Goal: Task Accomplishment & Management: Use online tool/utility

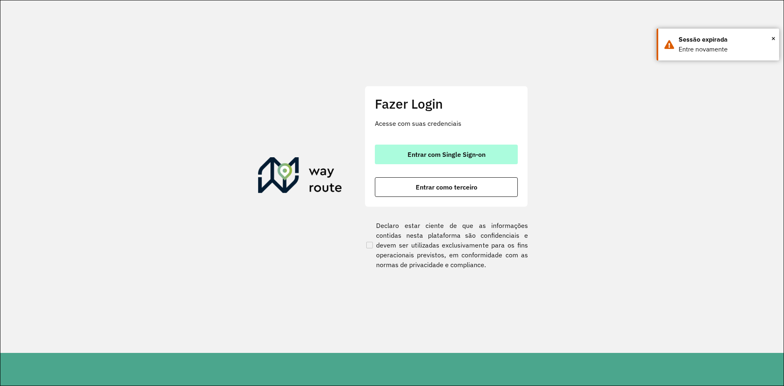
click at [427, 154] on span "Entrar com Single Sign-on" at bounding box center [446, 154] width 78 height 7
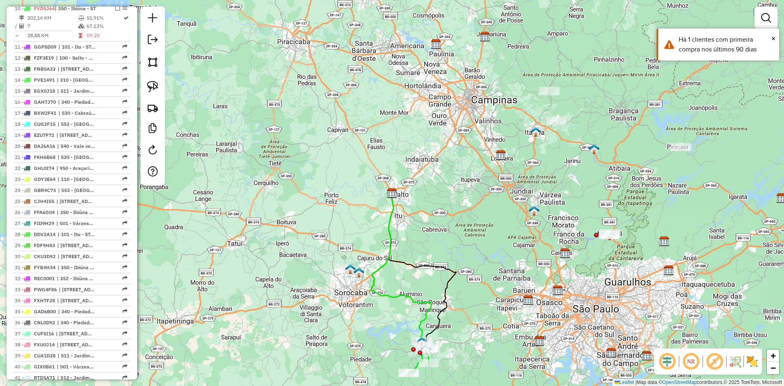
scroll to position [404, 0]
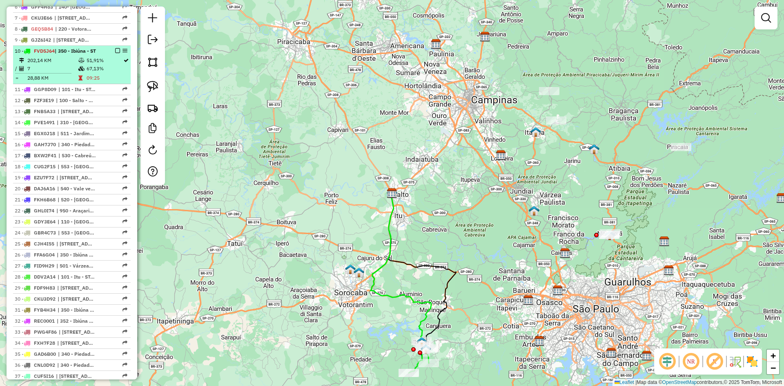
select select "**********"
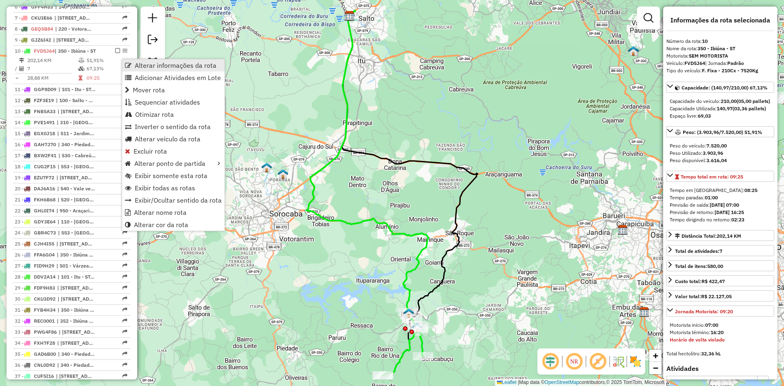
click at [142, 66] on span "Alterar informações da rota" at bounding box center [176, 65] width 82 height 7
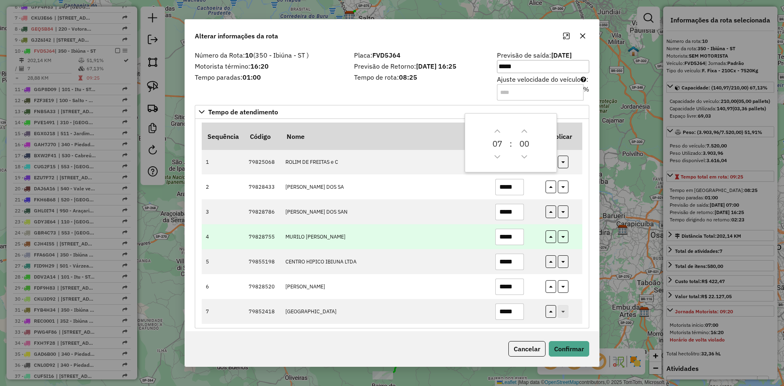
click at [531, 236] on td "*****" at bounding box center [516, 236] width 50 height 25
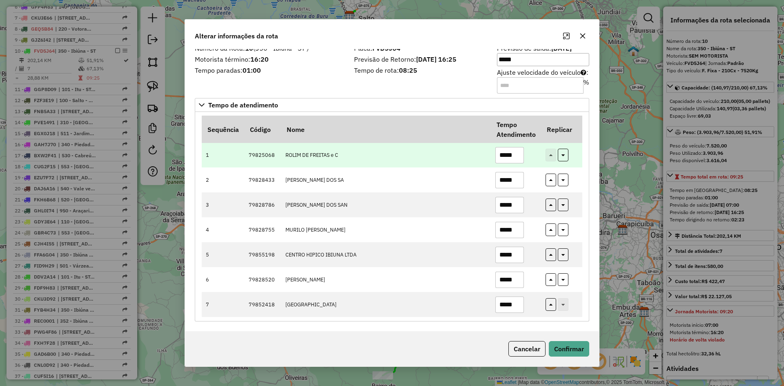
click at [515, 156] on input "*****" at bounding box center [509, 155] width 29 height 16
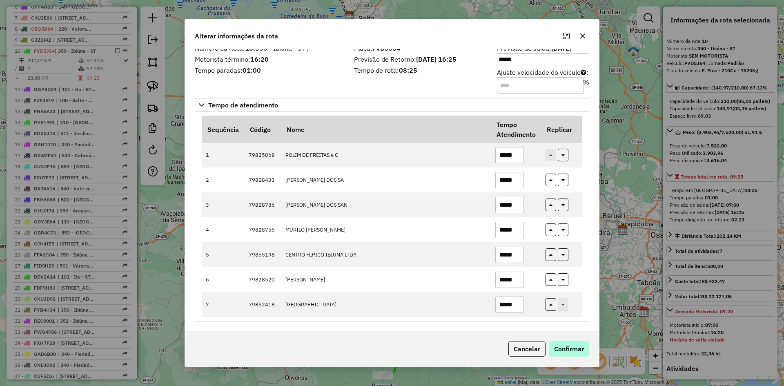
type input "*****"
click at [572, 354] on button "Confirmar" at bounding box center [569, 349] width 40 height 16
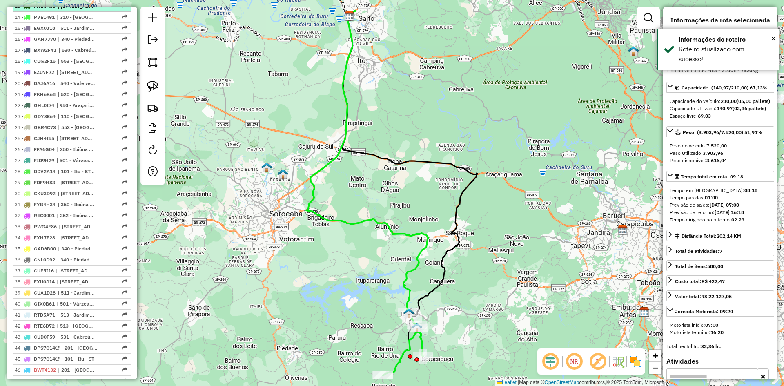
scroll to position [509, 0]
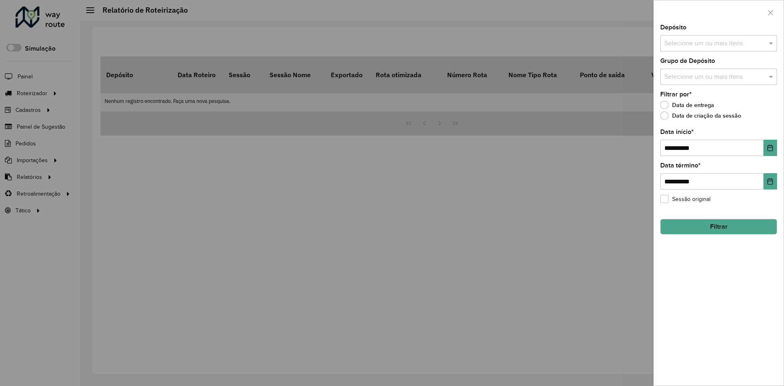
click at [256, 201] on div at bounding box center [392, 193] width 784 height 386
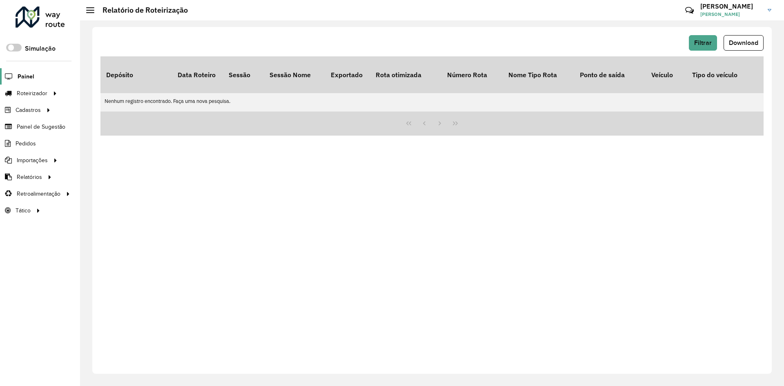
click at [33, 75] on span "Painel" at bounding box center [26, 76] width 17 height 9
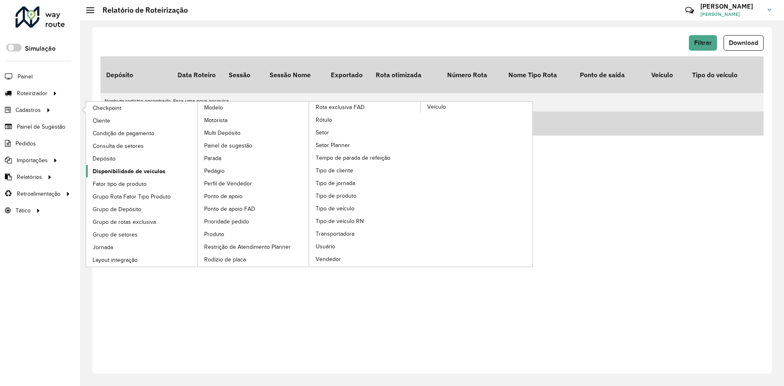
click at [130, 171] on span "Disponibilidade de veículos" at bounding box center [129, 171] width 73 height 9
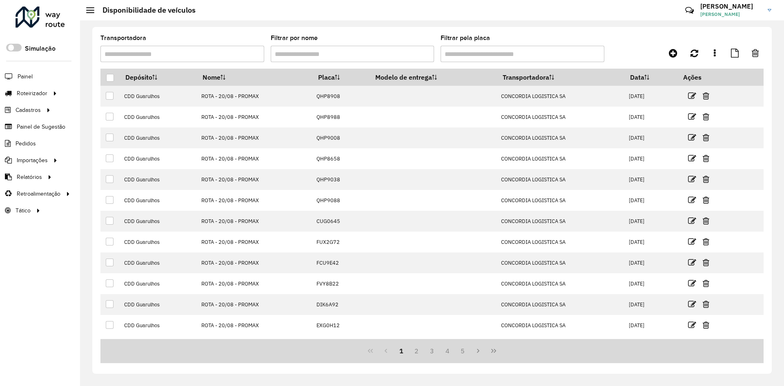
click at [182, 51] on input "Transportadora" at bounding box center [182, 54] width 164 height 16
type input "*"
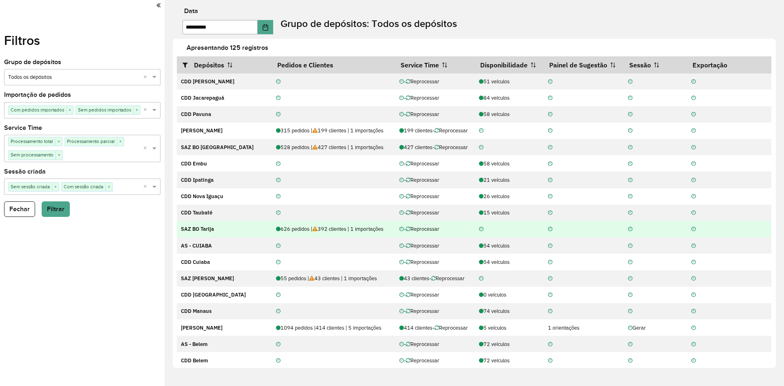
scroll to position [1266, 0]
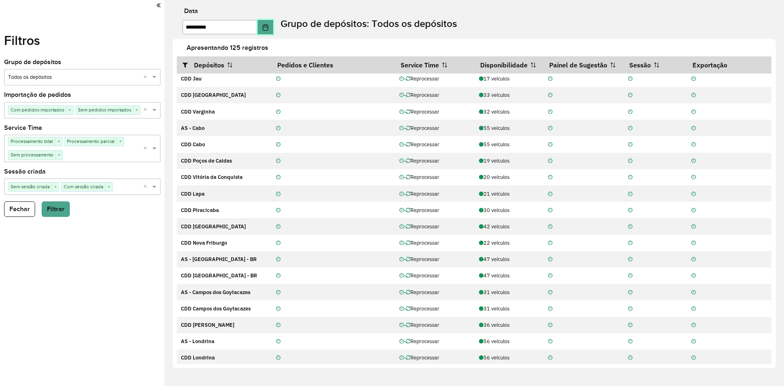
click at [268, 25] on icon "Choose Date" at bounding box center [265, 27] width 5 height 7
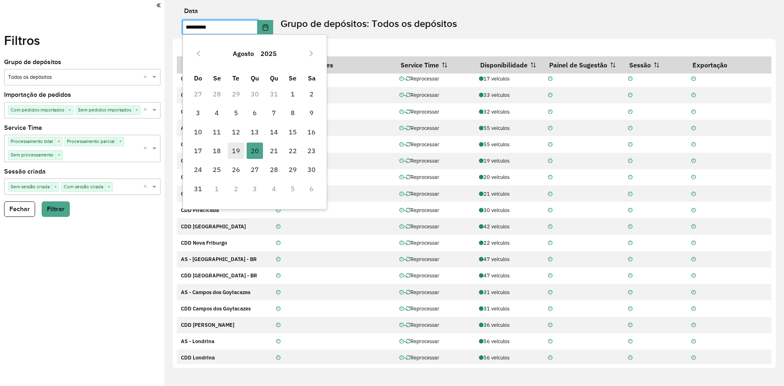
click at [234, 144] on span "19" at bounding box center [236, 150] width 16 height 16
type input "**********"
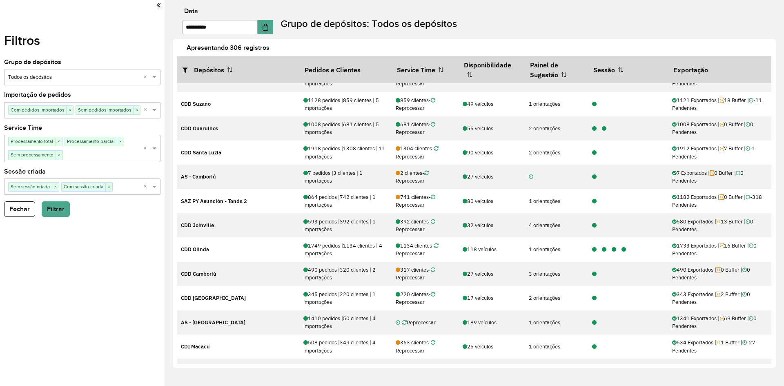
scroll to position [0, 0]
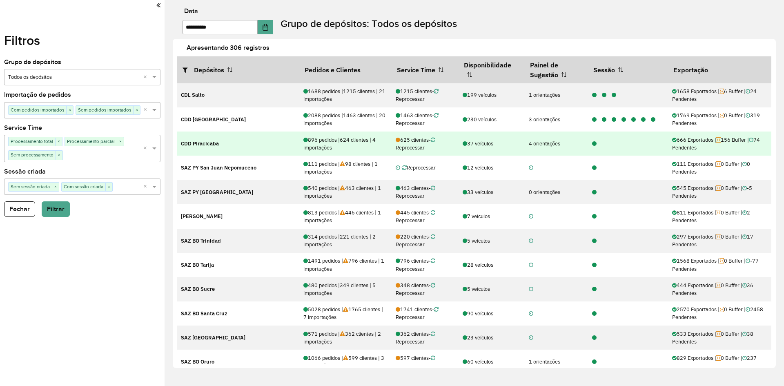
click at [592, 142] on icon at bounding box center [594, 143] width 4 height 5
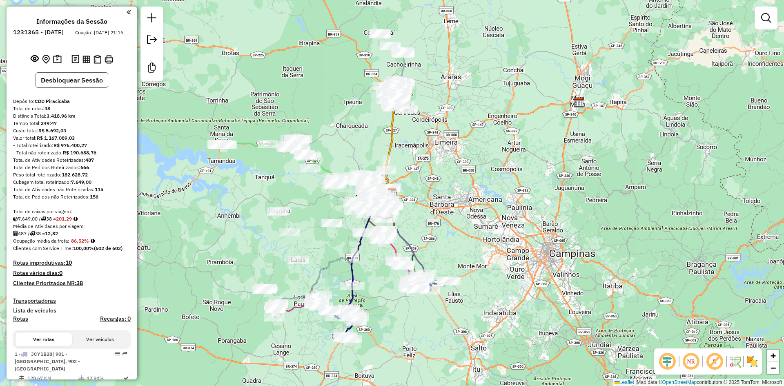
click at [72, 87] on button "Desbloquear Sessão" at bounding box center [72, 80] width 73 height 16
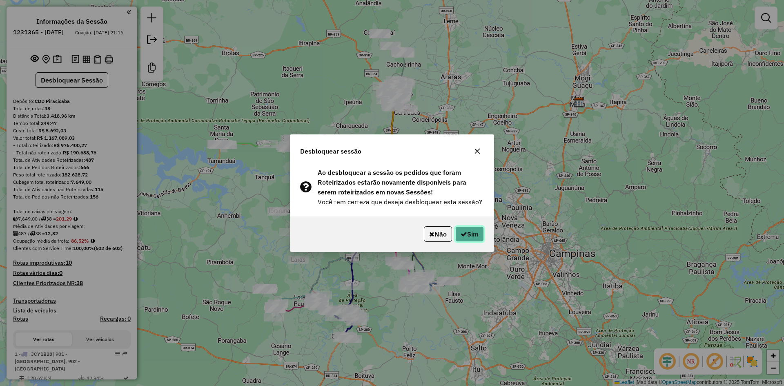
click at [461, 231] on icon "button" at bounding box center [464, 234] width 7 height 7
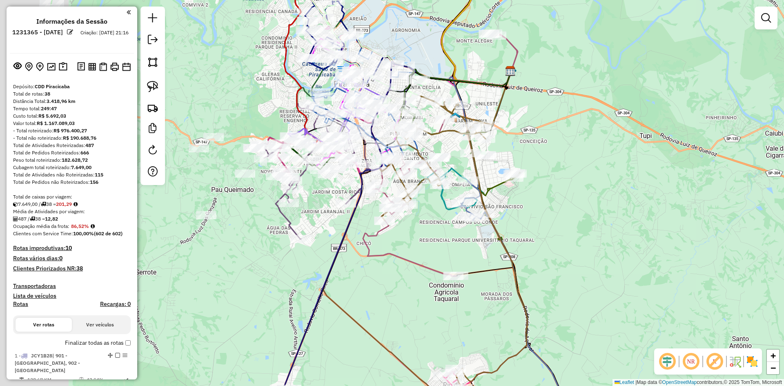
drag, startPoint x: 253, startPoint y: 174, endPoint x: 364, endPoint y: 226, distance: 122.6
click at [364, 226] on div "Janela de atendimento Grade de atendimento Capacidade Transportadoras Veículos …" at bounding box center [392, 193] width 784 height 386
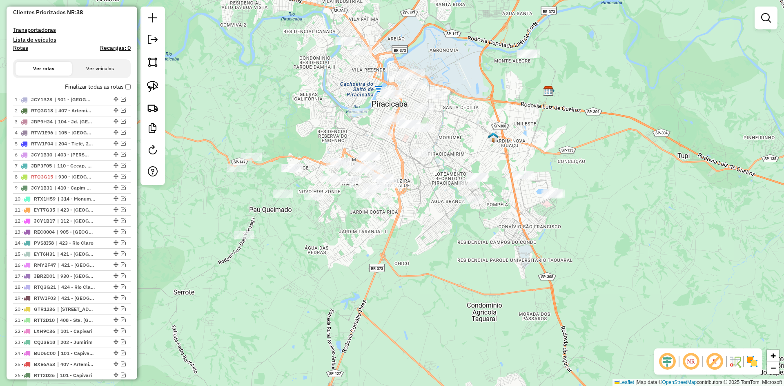
scroll to position [646, 0]
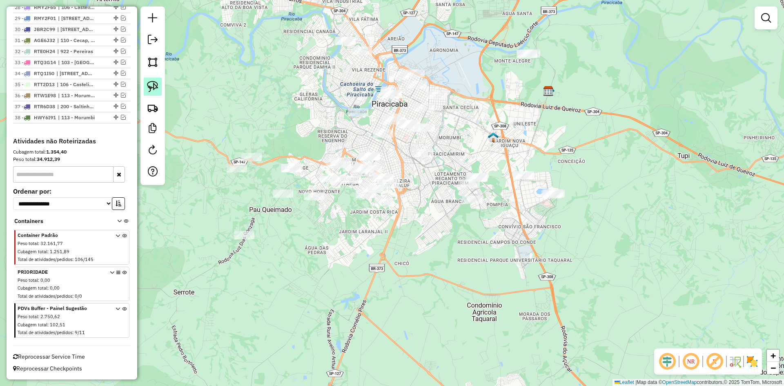
click at [151, 89] on img at bounding box center [152, 86] width 11 height 11
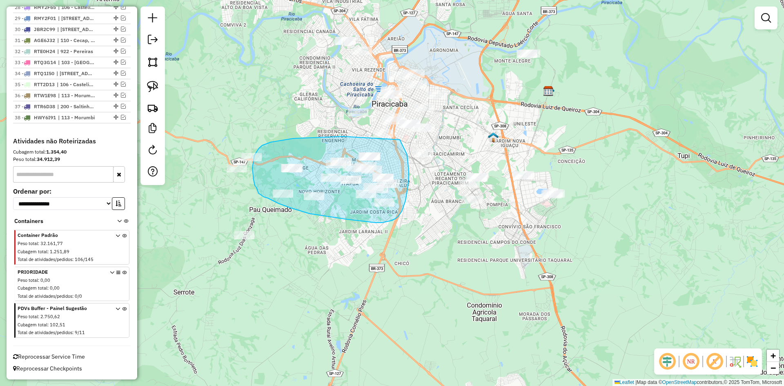
drag, startPoint x: 343, startPoint y: 136, endPoint x: 399, endPoint y: 139, distance: 56.4
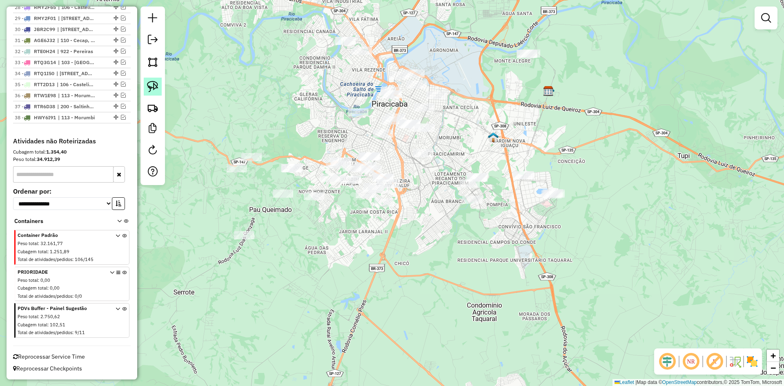
click at [150, 85] on img at bounding box center [152, 86] width 11 height 11
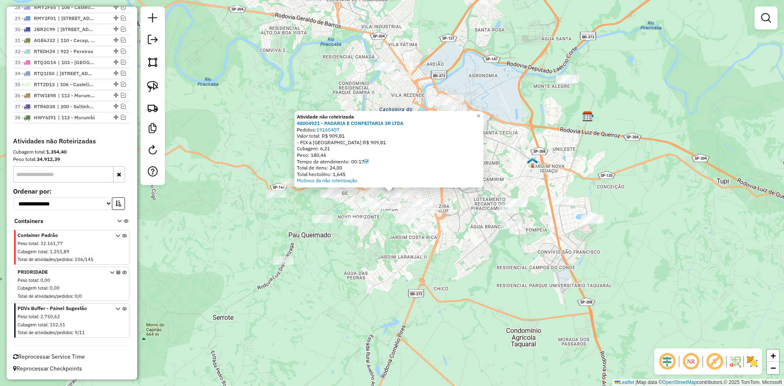
click at [254, 116] on div "Atividade não roteirizada 48004921 - PADARIA E CONFEITARIA 3R LTDA Pedidos: 191…" at bounding box center [392, 193] width 784 height 386
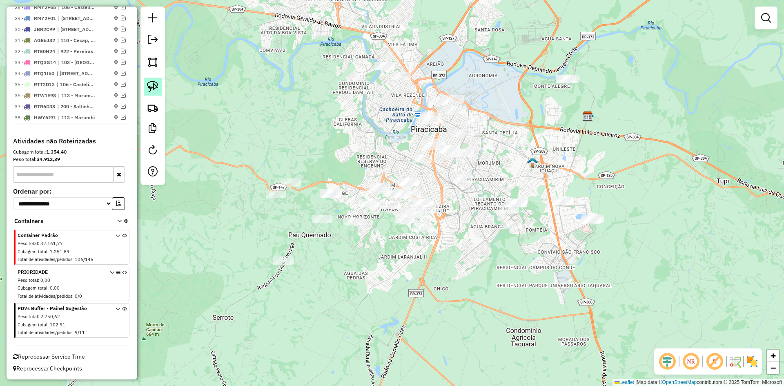
click at [154, 86] on img at bounding box center [152, 86] width 11 height 11
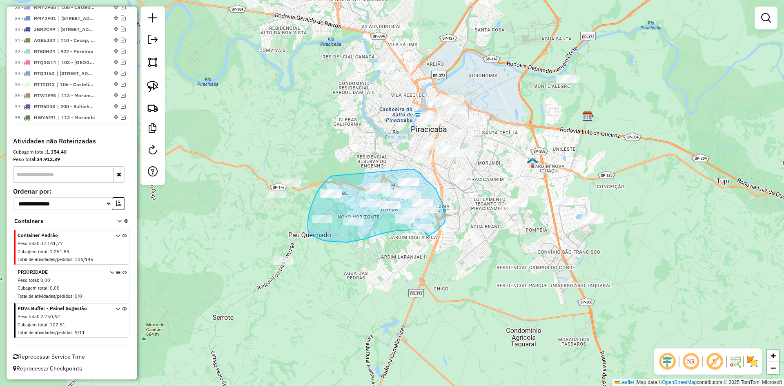
drag, startPoint x: 331, startPoint y: 176, endPoint x: 407, endPoint y: 167, distance: 76.1
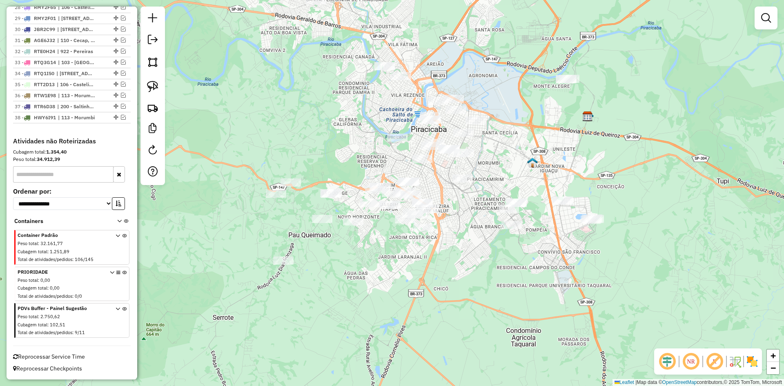
click at [720, 362] on em at bounding box center [715, 362] width 20 height 20
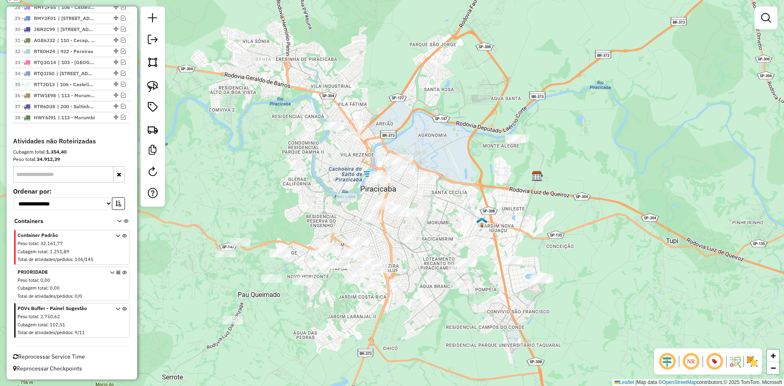
drag, startPoint x: 530, startPoint y: 133, endPoint x: 474, endPoint y: 200, distance: 87.5
click at [474, 200] on div "Janela de atendimento Grade de atendimento Capacidade Transportadoras Veículos …" at bounding box center [392, 193] width 784 height 386
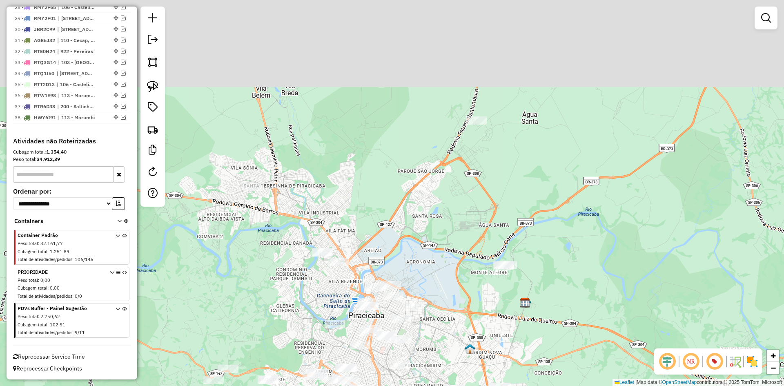
drag, startPoint x: 452, startPoint y: 178, endPoint x: 440, endPoint y: 289, distance: 111.7
click at [440, 289] on div "Janela de atendimento Grade de atendimento Capacidade Transportadoras Veículos …" at bounding box center [392, 193] width 784 height 386
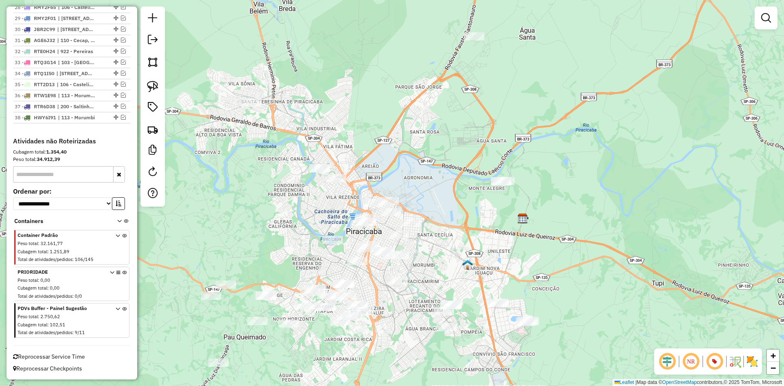
drag, startPoint x: 444, startPoint y: 218, endPoint x: 442, endPoint y: 134, distance: 84.1
click at [442, 134] on div "Janela de atendimento Grade de atendimento Capacidade Transportadoras Veículos …" at bounding box center [392, 193] width 784 height 386
click at [160, 86] on link at bounding box center [153, 87] width 18 height 18
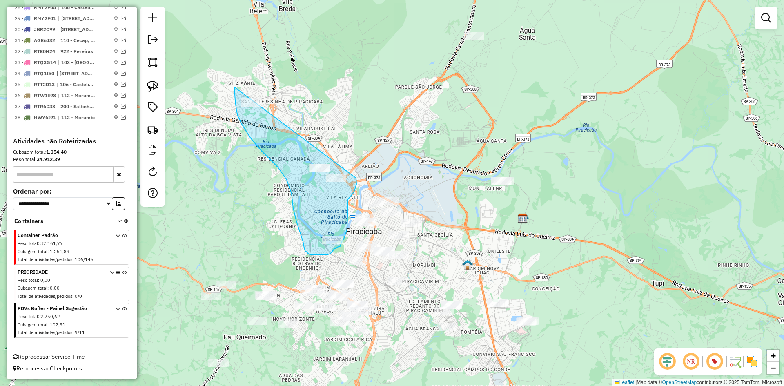
drag, startPoint x: 234, startPoint y: 87, endPoint x: 341, endPoint y: 141, distance: 119.4
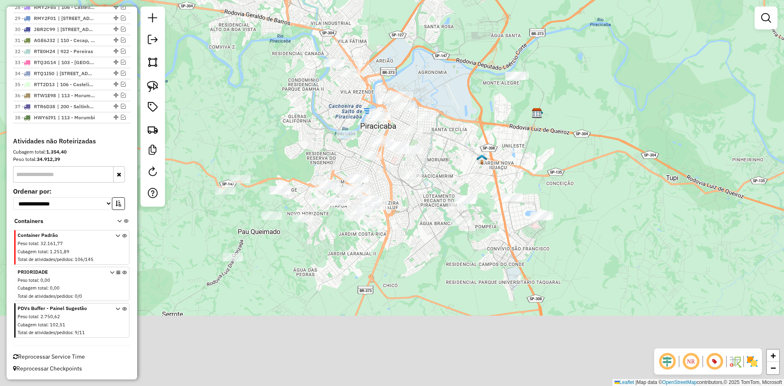
drag, startPoint x: 287, startPoint y: 289, endPoint x: 309, endPoint y: 171, distance: 120.7
click at [309, 171] on div "Janela de atendimento Grade de atendimento Capacidade Transportadoras Veículos …" at bounding box center [392, 193] width 784 height 386
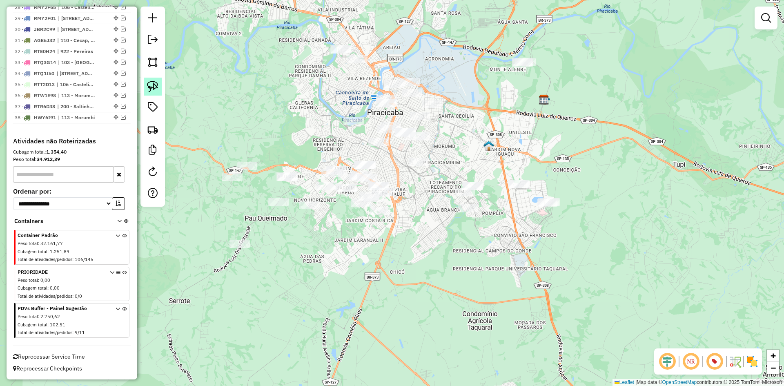
click at [155, 82] on img at bounding box center [152, 86] width 11 height 11
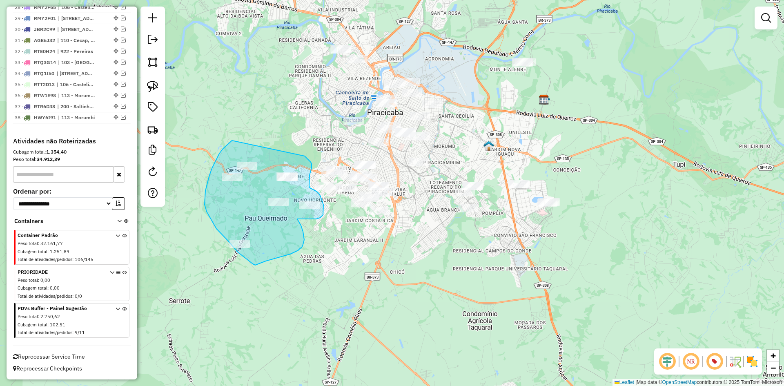
drag, startPoint x: 232, startPoint y: 140, endPoint x: 302, endPoint y: 154, distance: 71.6
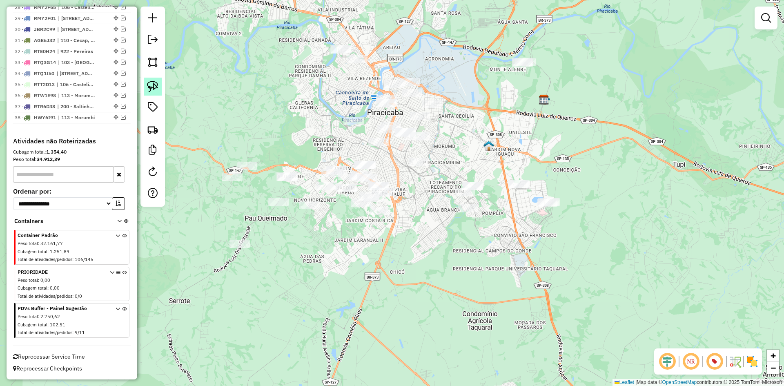
click at [154, 94] on link at bounding box center [153, 87] width 18 height 18
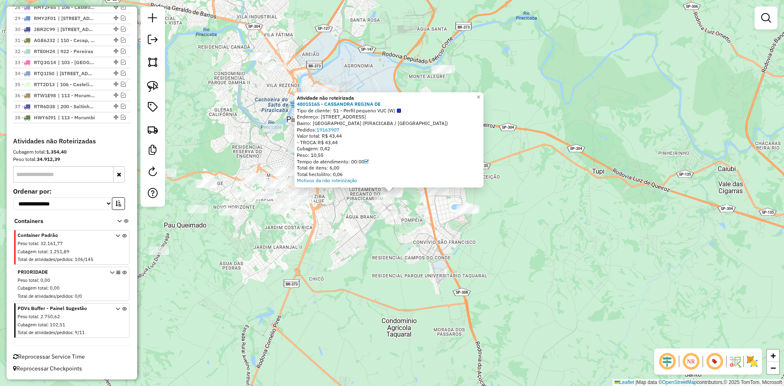
click at [449, 242] on div "Atividade não roteirizada 48015165 - CASSANDRA REGINA DE Tipo de cliente: 51 - …" at bounding box center [392, 193] width 784 height 386
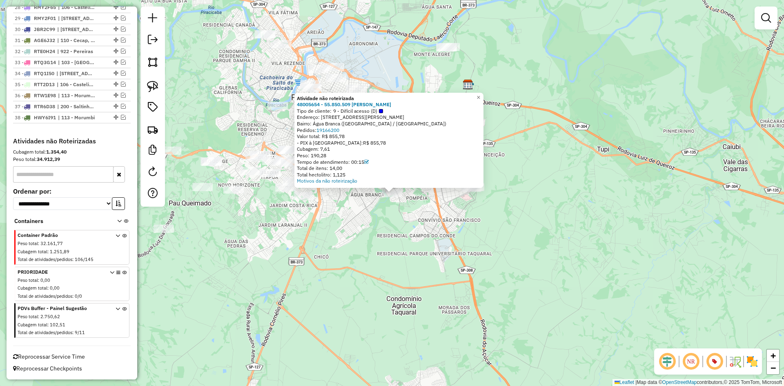
click at [448, 222] on div "Atividade não roteirizada 48005654 - 55.850.509 JOCIEL CRUZ DA SILVA Tipo de cl…" at bounding box center [392, 193] width 784 height 386
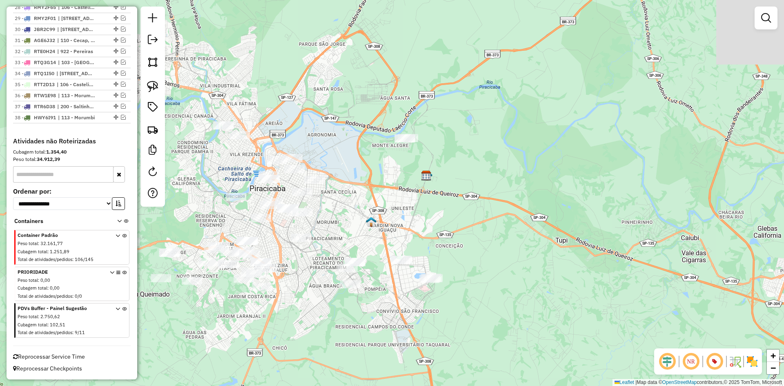
drag, startPoint x: 448, startPoint y: 222, endPoint x: 406, endPoint y: 313, distance: 100.1
click at [406, 313] on div "Janela de atendimento Grade de atendimento Capacidade Transportadoras Veículos …" at bounding box center [392, 193] width 784 height 386
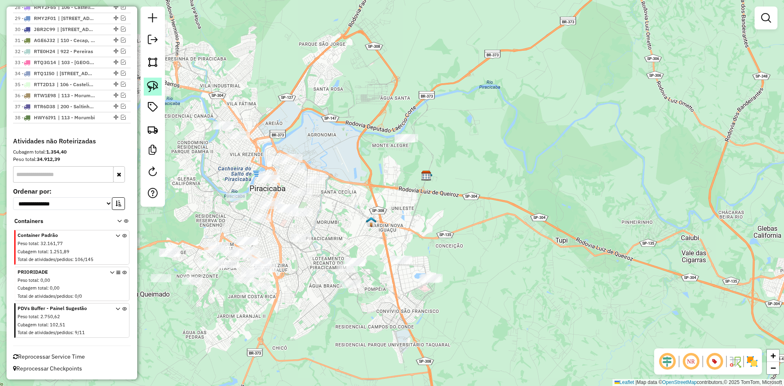
click at [153, 85] on img at bounding box center [152, 86] width 11 height 11
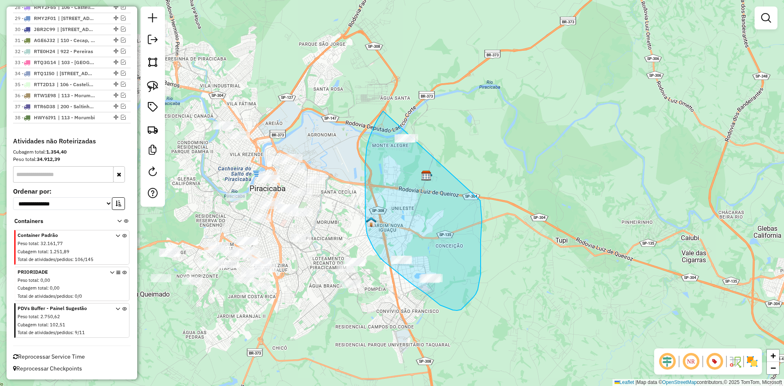
drag, startPoint x: 383, startPoint y: 111, endPoint x: 461, endPoint y: 143, distance: 84.0
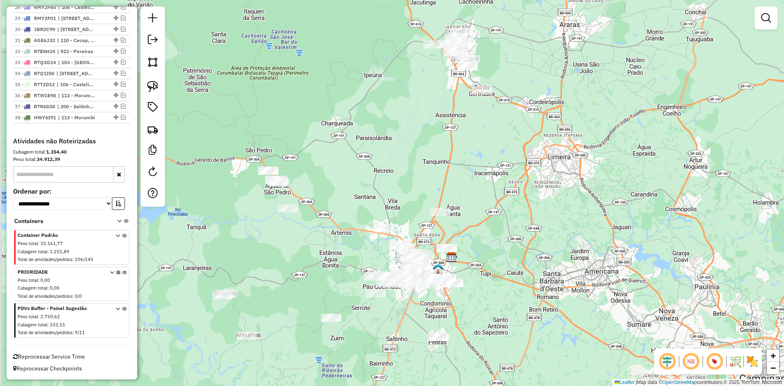
drag, startPoint x: 343, startPoint y: 109, endPoint x: 355, endPoint y: 176, distance: 67.7
click at [355, 176] on div "Janela de atendimento Grade de atendimento Capacidade Transportadoras Veículos …" at bounding box center [392, 193] width 784 height 386
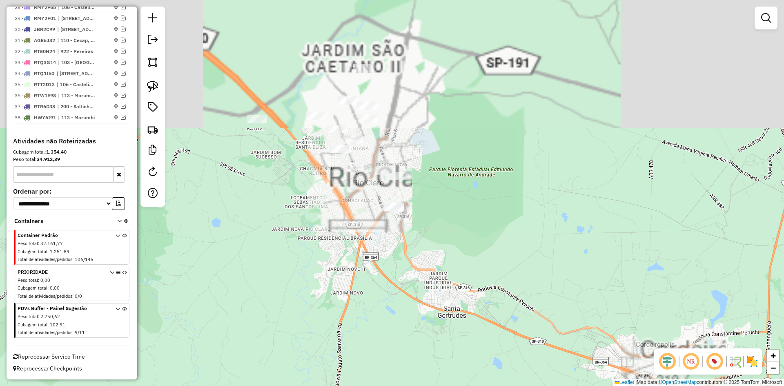
drag, startPoint x: 492, startPoint y: 37, endPoint x: 487, endPoint y: 196, distance: 158.5
click at [487, 196] on div "Janela de atendimento Grade de atendimento Capacidade Transportadoras Veículos …" at bounding box center [392, 193] width 784 height 386
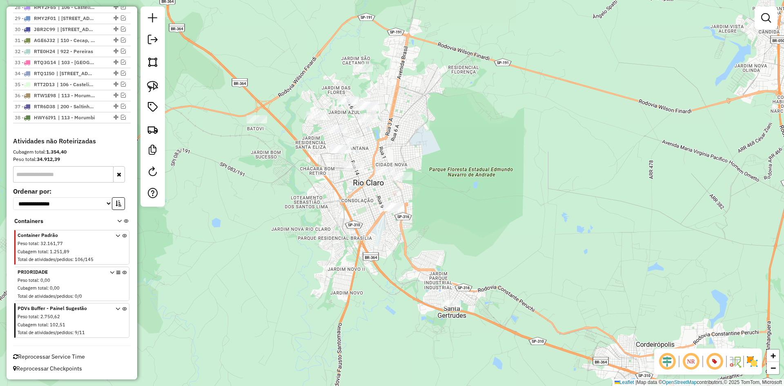
click at [162, 91] on div at bounding box center [152, 107] width 24 height 200
click at [153, 87] on img at bounding box center [152, 86] width 11 height 11
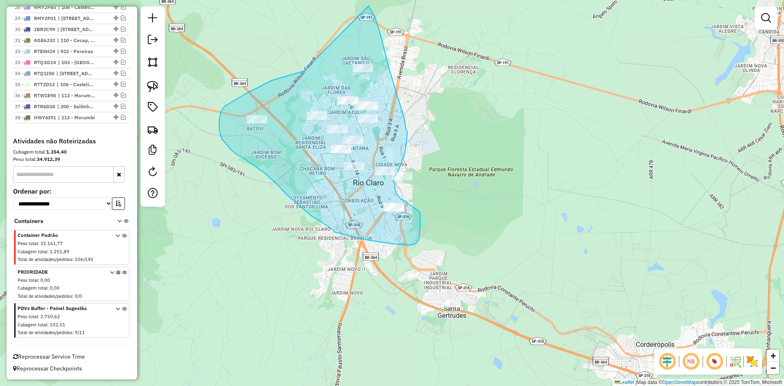
drag, startPoint x: 304, startPoint y: 71, endPoint x: 368, endPoint y: 5, distance: 92.1
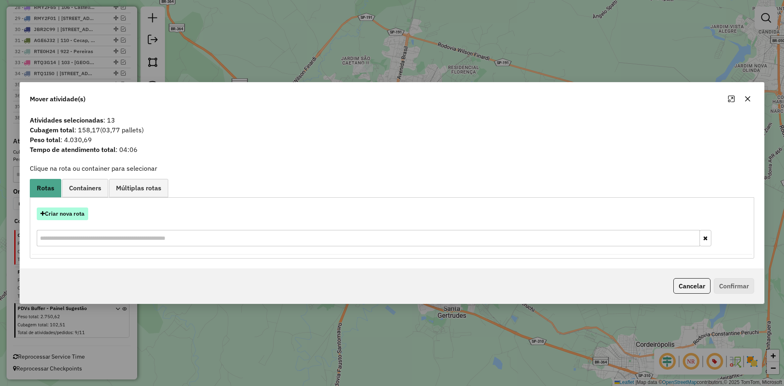
click at [74, 211] on button "Criar nova rota" at bounding box center [62, 213] width 51 height 13
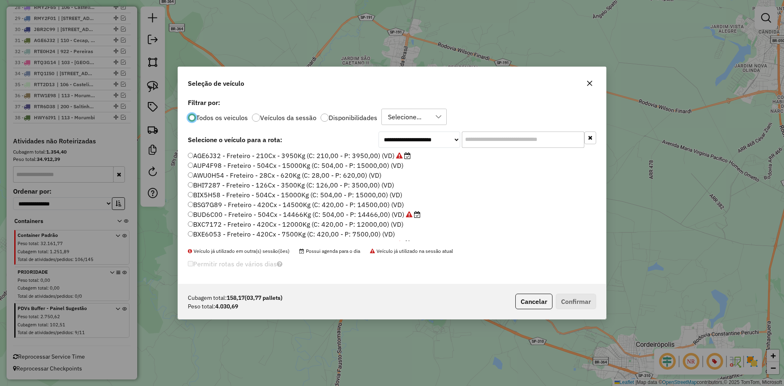
scroll to position [4, 2]
paste input "*******"
type input "*******"
click at [493, 137] on div "**********" at bounding box center [392, 189] width 428 height 187
type input "***"
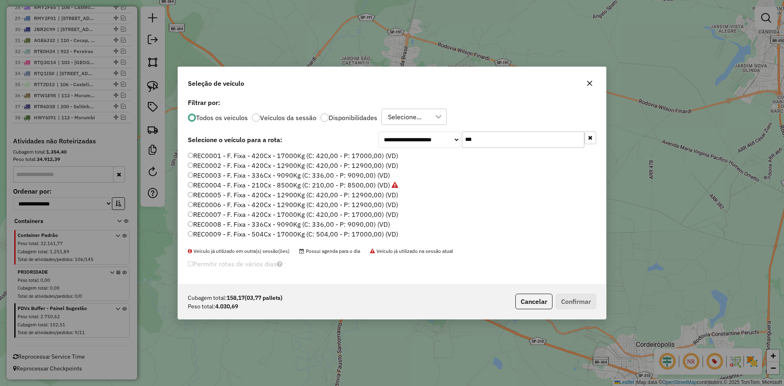
click at [326, 153] on label "REC0001 - F. Fixa - 420Cx - 17000Kg (C: 420,00 - P: 17000,00) (VD)" at bounding box center [293, 156] width 210 height 10
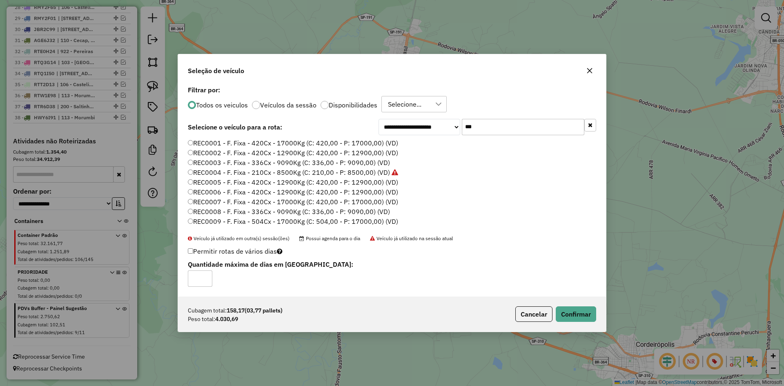
click at [347, 153] on label "REC0002 - F. Fixa - 420Cx - 12900Kg (C: 420,00 - P: 12900,00) (VD)" at bounding box center [293, 153] width 210 height 10
click at [582, 313] on button "Confirmar" at bounding box center [576, 314] width 40 height 16
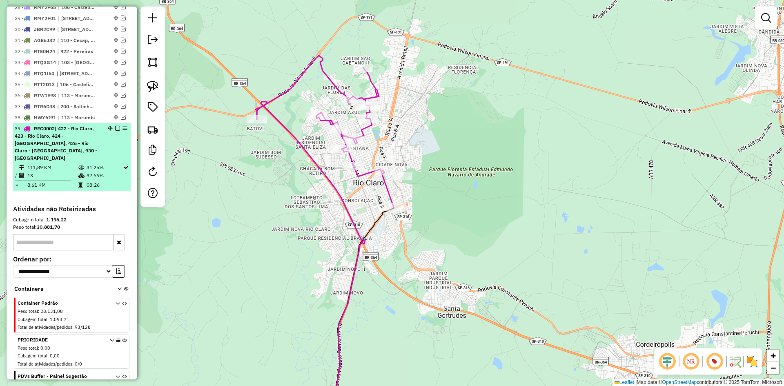
select select "**********"
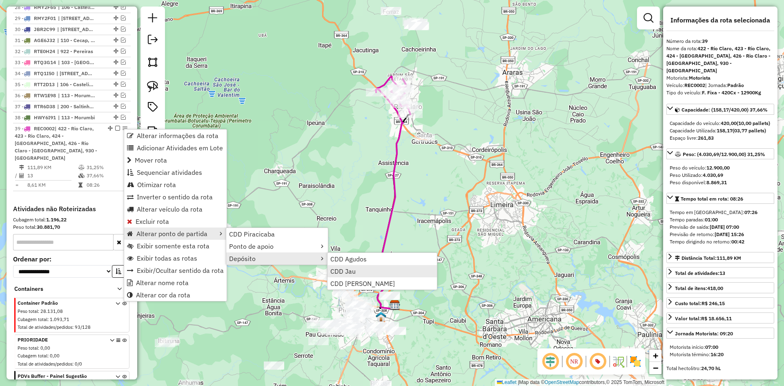
click at [370, 272] on link "CDD Jau" at bounding box center [381, 271] width 109 height 12
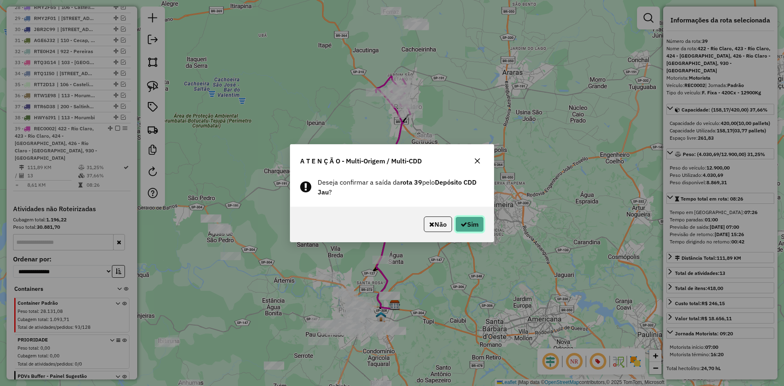
click at [474, 222] on button "Sim" at bounding box center [469, 224] width 29 height 16
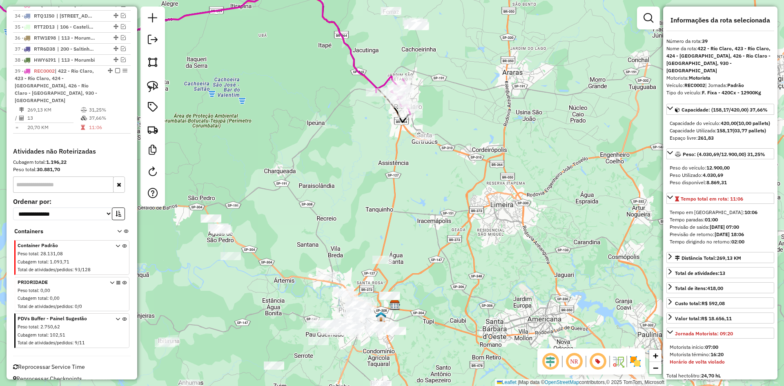
scroll to position [706, 0]
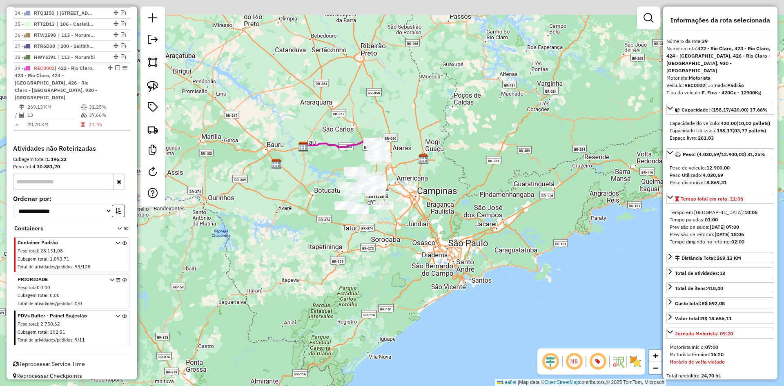
drag, startPoint x: 333, startPoint y: 123, endPoint x: 332, endPoint y: 164, distance: 40.8
click at [332, 164] on div "Janela de atendimento Grade de atendimento Capacidade Transportadoras Veículos …" at bounding box center [392, 193] width 784 height 386
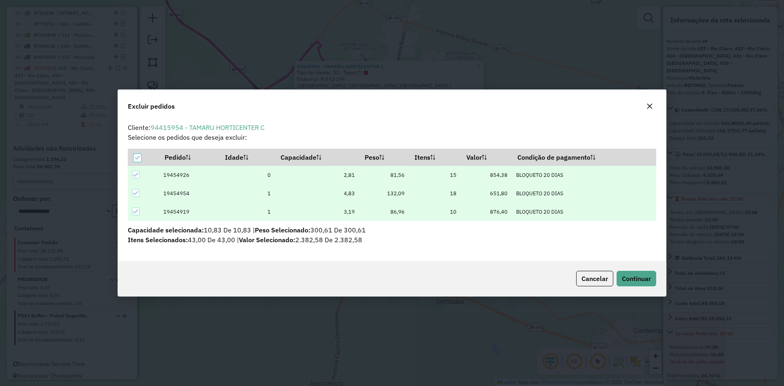
scroll to position [4, 2]
click at [645, 280] on span "Continuar" at bounding box center [636, 278] width 29 height 8
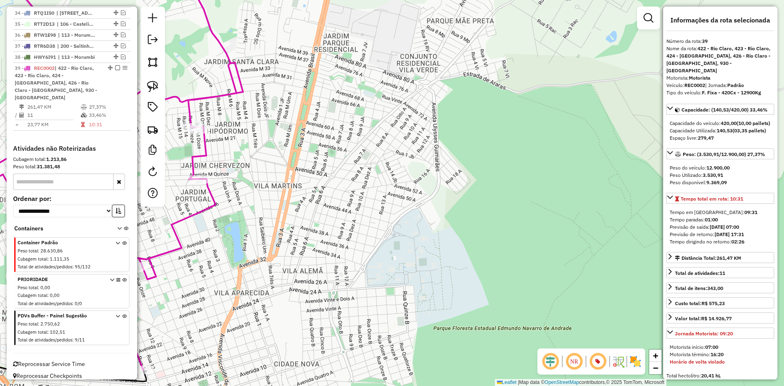
drag, startPoint x: 286, startPoint y: 140, endPoint x: 445, endPoint y: 135, distance: 159.3
click at [445, 135] on div "Janela de atendimento Grade de atendimento Capacidade Transportadoras Veículos …" at bounding box center [392, 193] width 784 height 386
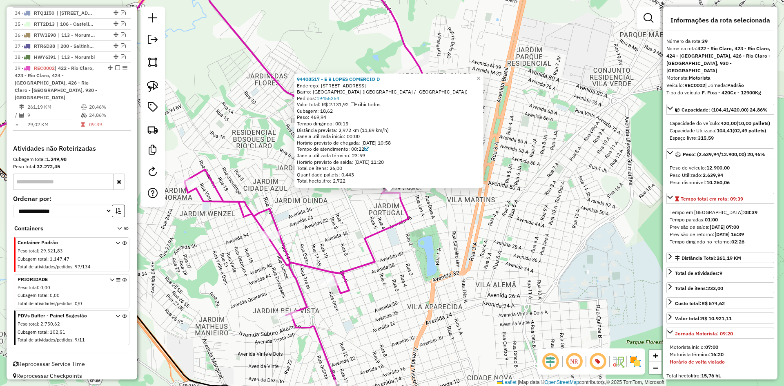
click at [319, 201] on div "94408517 - E B LOPES COMERCIO D Endereço: AV M 15 1024 Bairro: JARDIM CHERVESON…" at bounding box center [392, 193] width 784 height 386
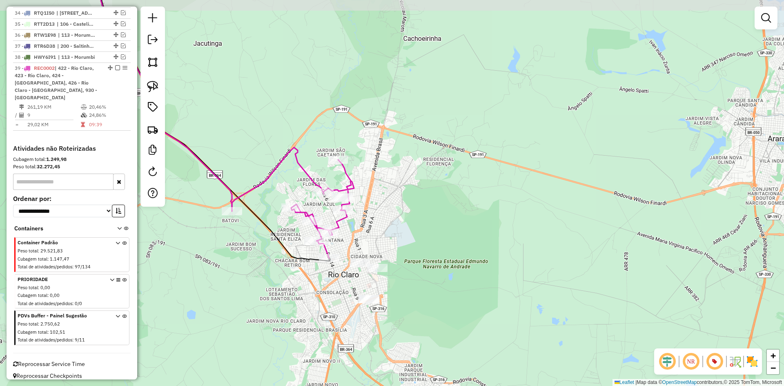
drag, startPoint x: 265, startPoint y: 189, endPoint x: 271, endPoint y: 201, distance: 13.7
click at [271, 201] on div "Janela de atendimento Grade de atendimento Capacidade Transportadoras Veículos …" at bounding box center [392, 193] width 784 height 386
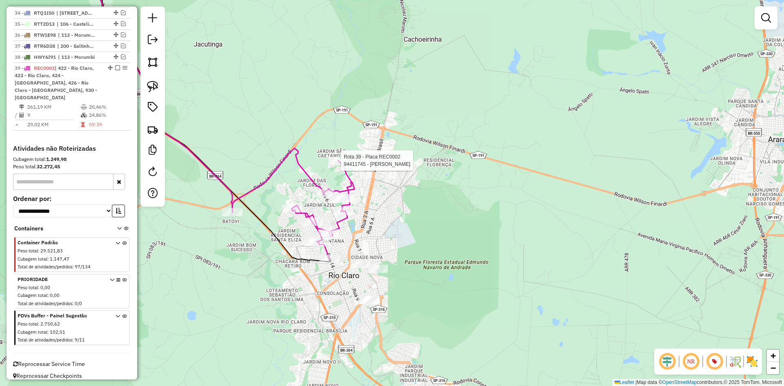
select select "**********"
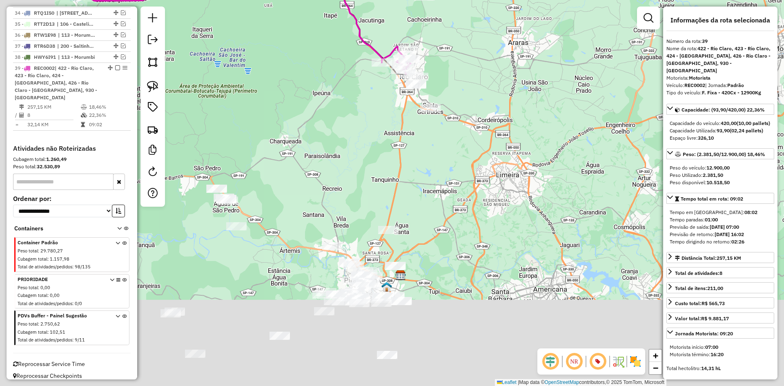
drag, startPoint x: 322, startPoint y: 175, endPoint x: 400, endPoint y: 14, distance: 178.6
click at [400, 14] on div "Janela de atendimento Grade de atendimento Capacidade Transportadoras Veículos …" at bounding box center [392, 193] width 784 height 386
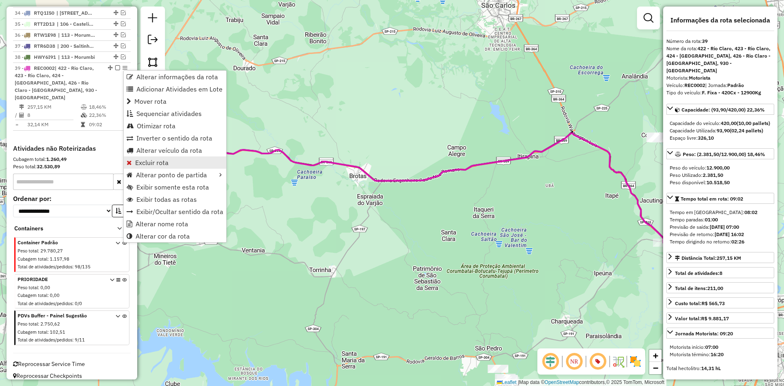
click at [173, 164] on link "Excluir rota" at bounding box center [175, 162] width 102 height 12
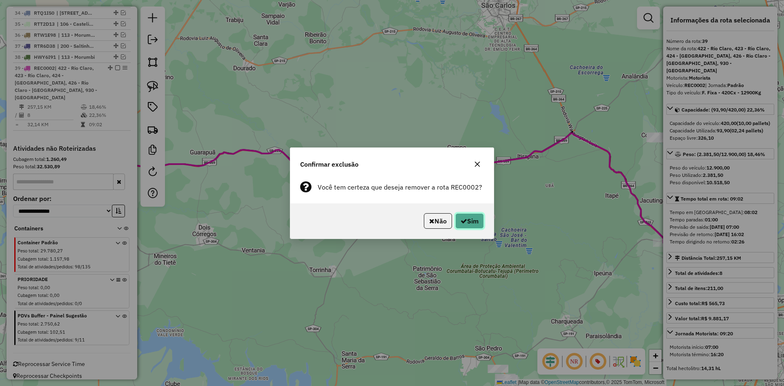
click at [464, 222] on icon "button" at bounding box center [464, 221] width 7 height 7
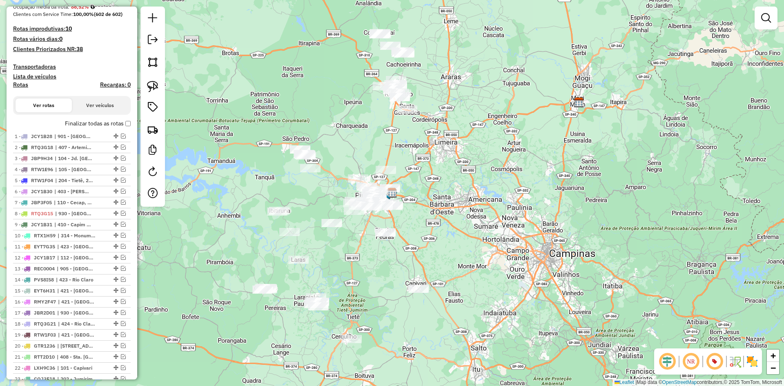
scroll to position [0, 0]
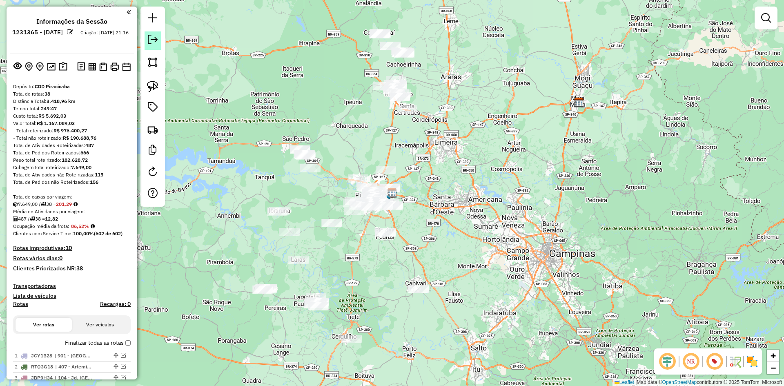
click at [156, 42] on em at bounding box center [153, 40] width 10 height 10
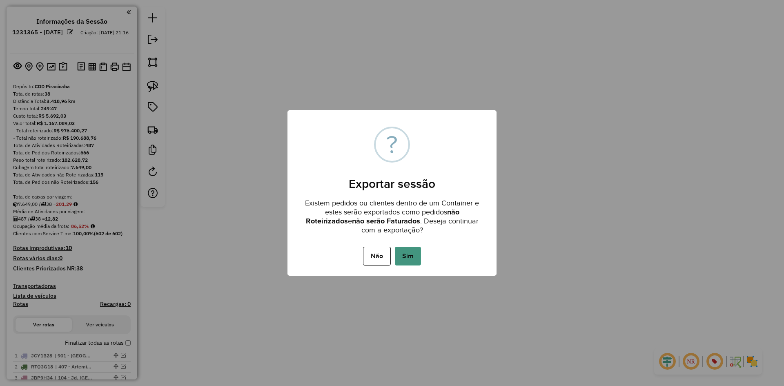
click at [416, 252] on button "Sim" at bounding box center [408, 256] width 26 height 19
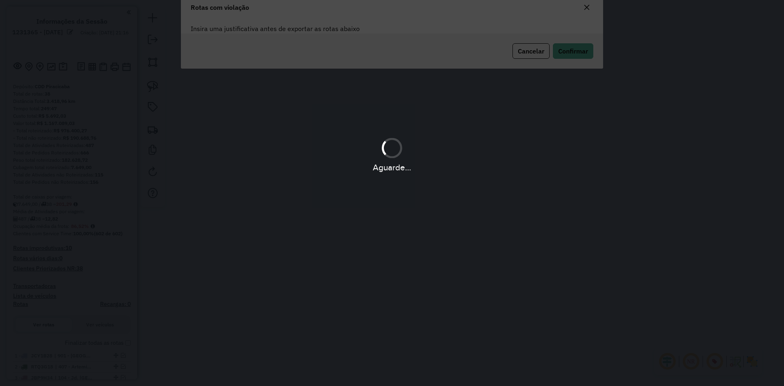
type textarea "**********"
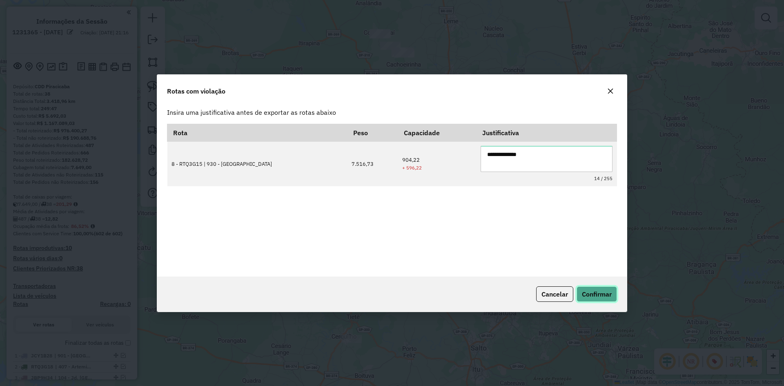
click at [594, 293] on span "Confirmar" at bounding box center [597, 294] width 30 height 8
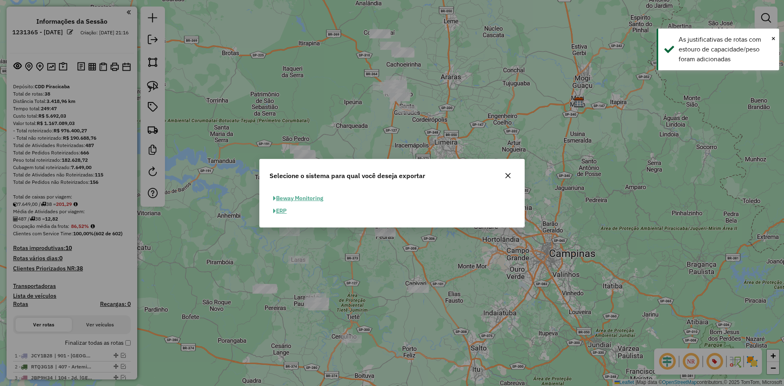
click at [280, 210] on button "ERP" at bounding box center [279, 211] width 21 height 13
select select "*********"
select select "**"
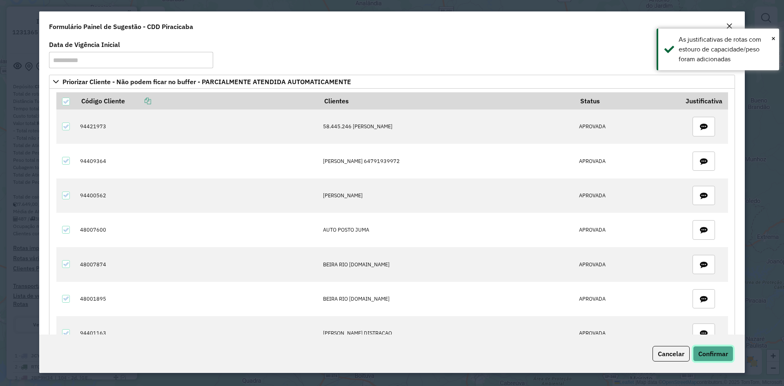
click at [702, 354] on span "Confirmar" at bounding box center [713, 353] width 30 height 8
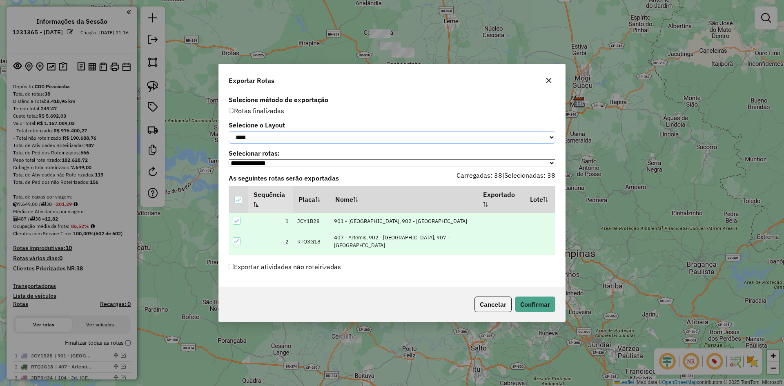
click at [307, 142] on select "**********" at bounding box center [392, 137] width 327 height 13
select select "*********"
click at [229, 131] on select "**********" at bounding box center [392, 137] width 327 height 13
click at [538, 304] on button "Confirmar" at bounding box center [535, 304] width 40 height 16
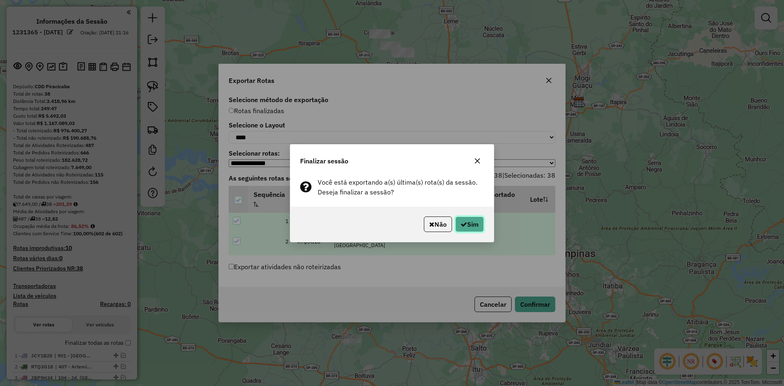
click at [467, 224] on button "Sim" at bounding box center [469, 224] width 29 height 16
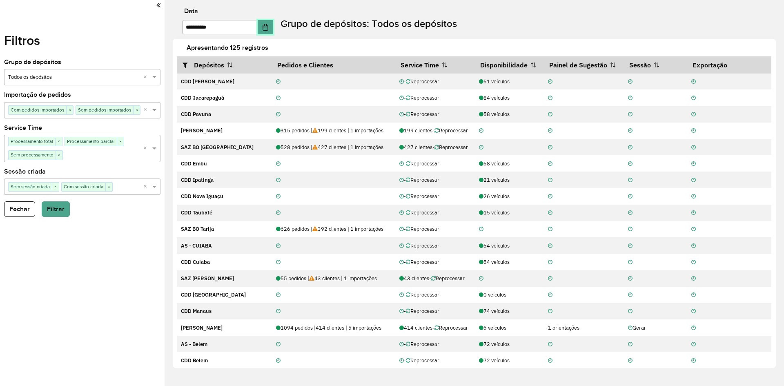
click at [267, 29] on button "Choose Date" at bounding box center [266, 27] width 16 height 14
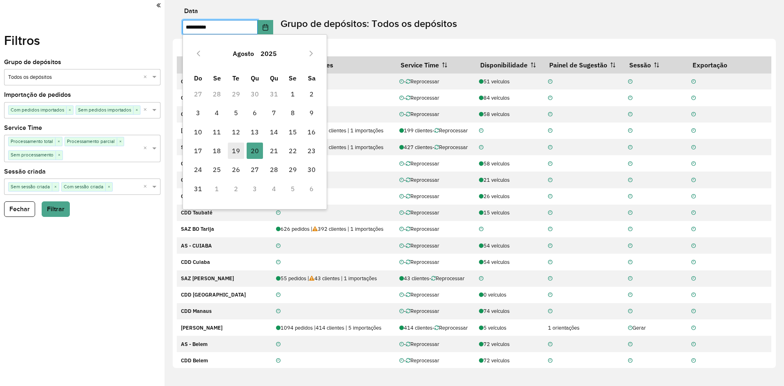
click at [239, 151] on span "19" at bounding box center [236, 150] width 16 height 16
type input "**********"
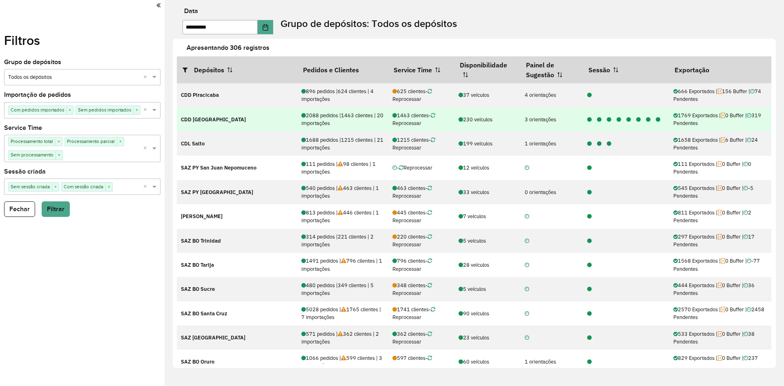
click at [656, 120] on icon at bounding box center [658, 119] width 4 height 5
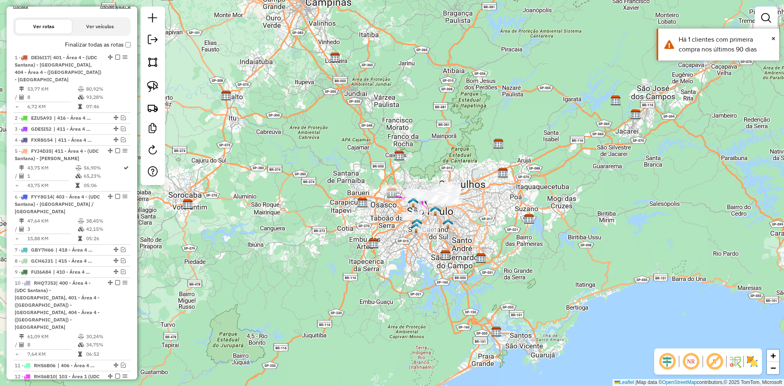
scroll to position [282, 0]
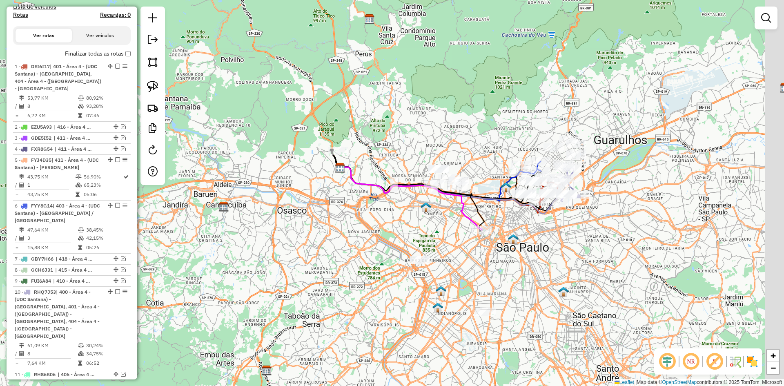
drag, startPoint x: 591, startPoint y: 207, endPoint x: 530, endPoint y: 219, distance: 61.7
click at [530, 219] on div "Janela de atendimento Grade de atendimento Capacidade Transportadoras Veículos …" at bounding box center [392, 193] width 784 height 386
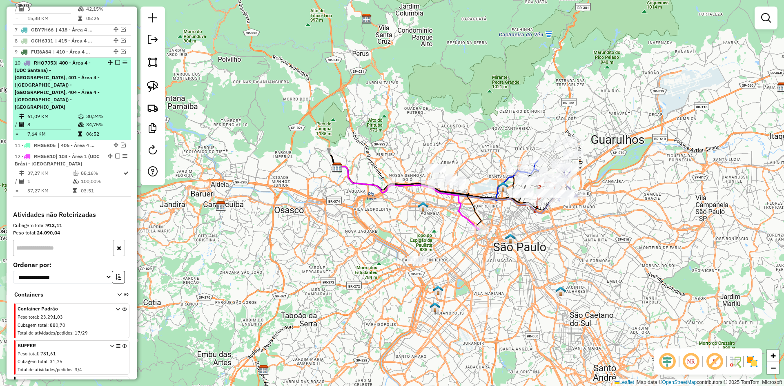
scroll to position [570, 0]
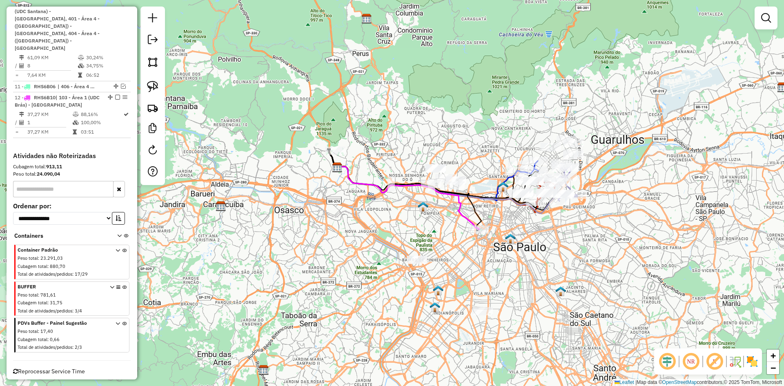
click at [122, 321] on icon at bounding box center [124, 336] width 4 height 31
click at [122, 285] on icon at bounding box center [124, 300] width 4 height 31
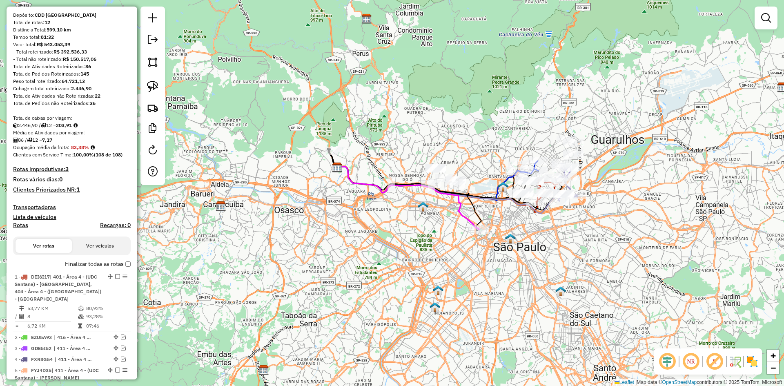
scroll to position [0, 0]
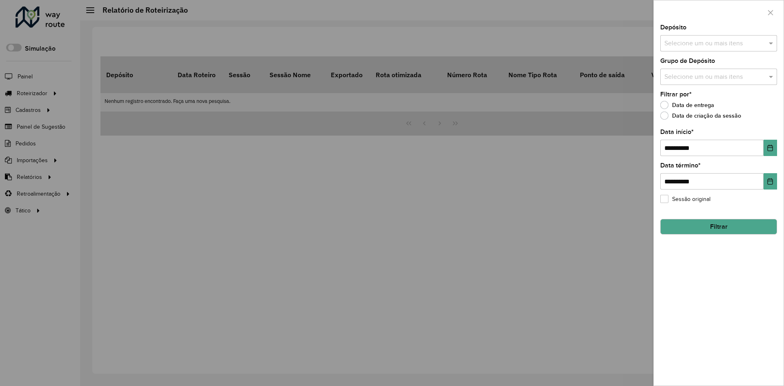
click at [43, 93] on div at bounding box center [392, 193] width 784 height 386
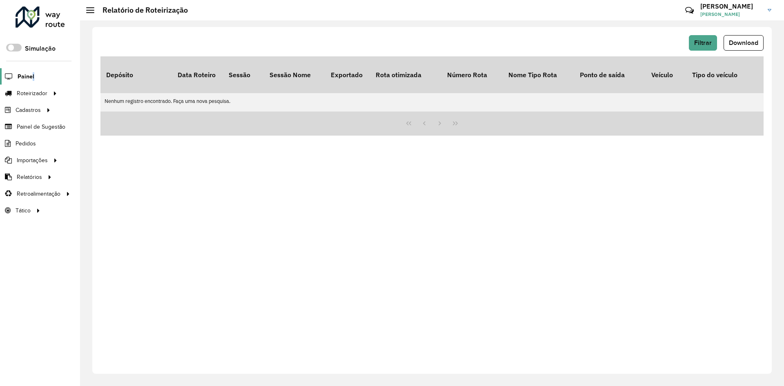
drag, startPoint x: 34, startPoint y: 77, endPoint x: 29, endPoint y: 76, distance: 5.2
click at [29, 76] on li "Painel" at bounding box center [40, 76] width 80 height 17
click at [29, 76] on span "Painel" at bounding box center [26, 76] width 17 height 9
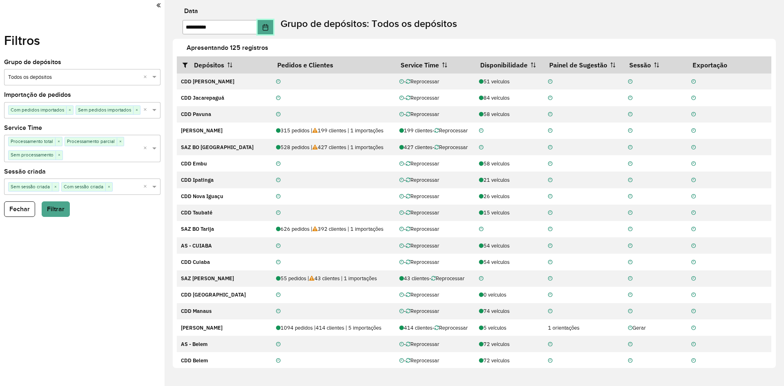
click at [268, 27] on icon "Choose Date" at bounding box center [265, 27] width 5 height 7
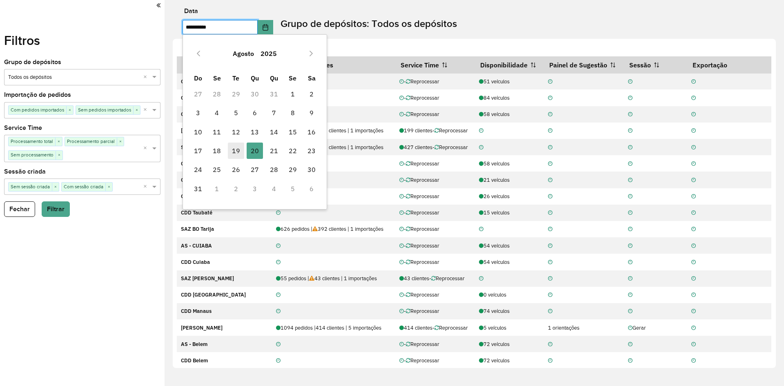
click at [238, 151] on span "19" at bounding box center [236, 150] width 16 height 16
type input "**********"
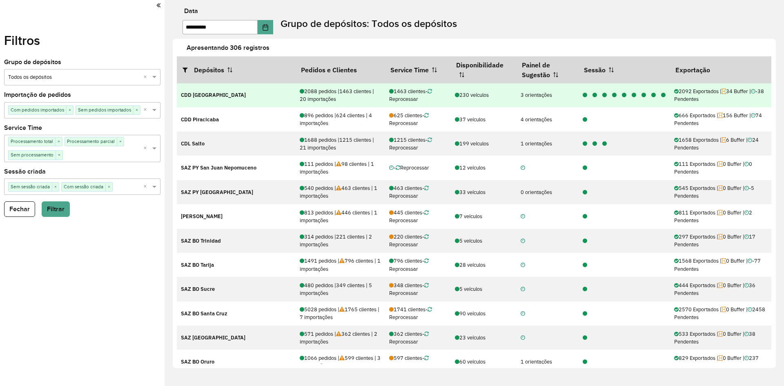
click at [661, 96] on icon at bounding box center [663, 95] width 4 height 5
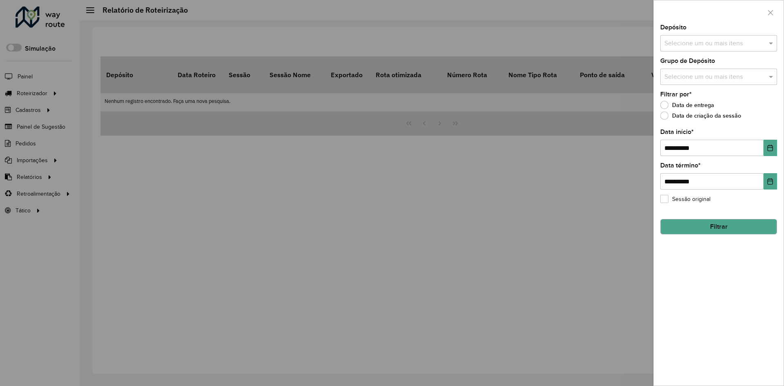
click at [25, 82] on div at bounding box center [392, 193] width 784 height 386
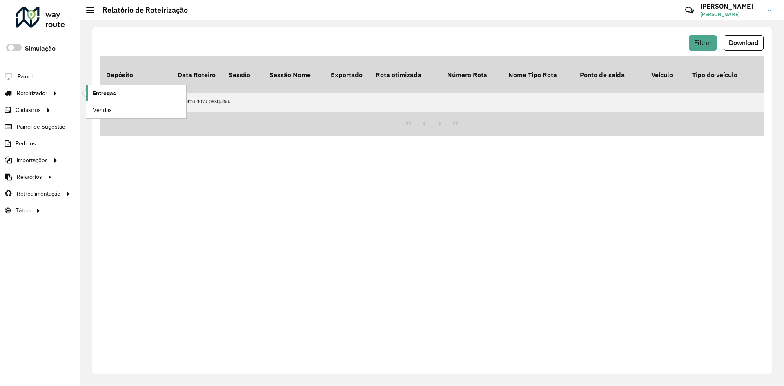
click at [98, 93] on span "Entregas" at bounding box center [104, 93] width 23 height 9
click at [29, 76] on span "Painel" at bounding box center [26, 76] width 17 height 9
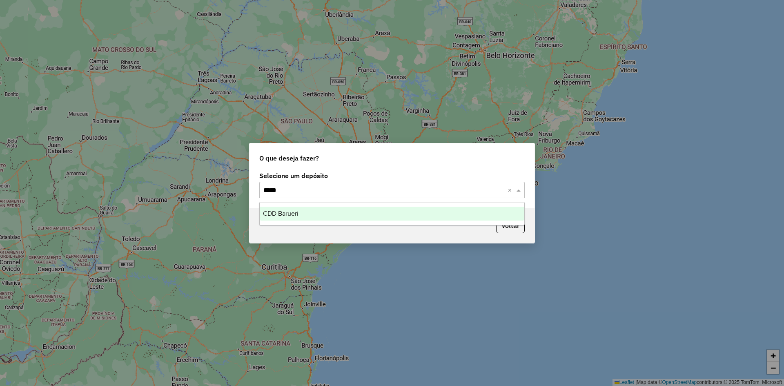
type input "******"
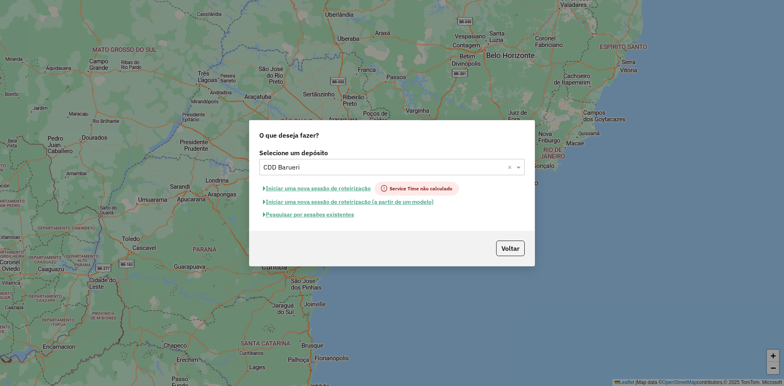
click at [336, 187] on button "Iniciar uma nova sessão de roteirização" at bounding box center [316, 189] width 115 height 14
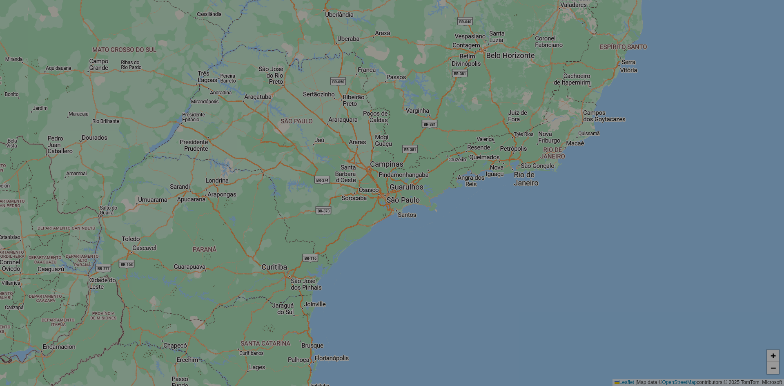
select select "*"
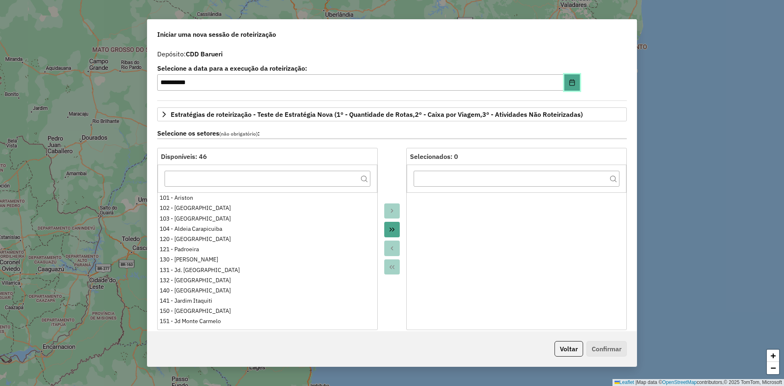
click at [572, 81] on icon "Choose Date" at bounding box center [572, 82] width 7 height 7
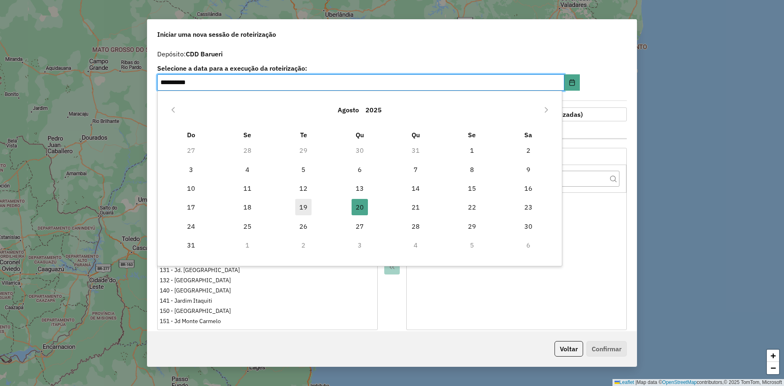
click at [309, 205] on span "19" at bounding box center [303, 207] width 16 height 16
type input "**********"
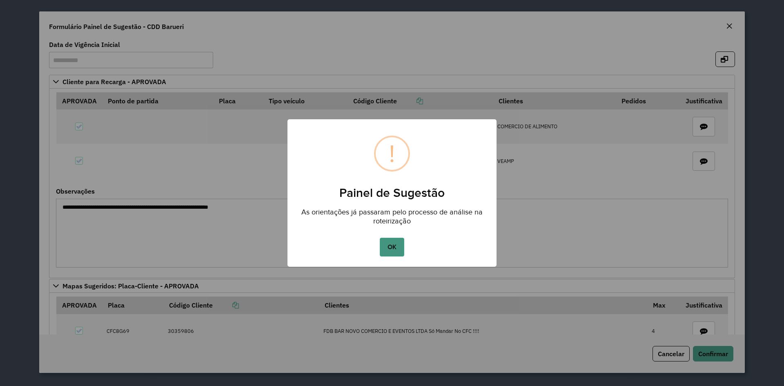
click at [388, 244] on button "OK" at bounding box center [392, 247] width 24 height 19
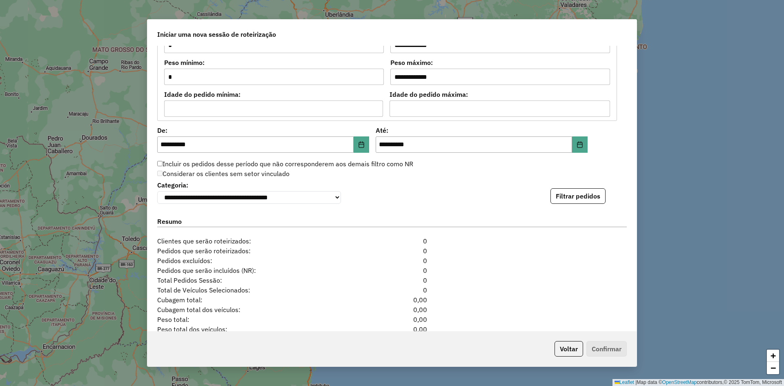
scroll to position [779, 0]
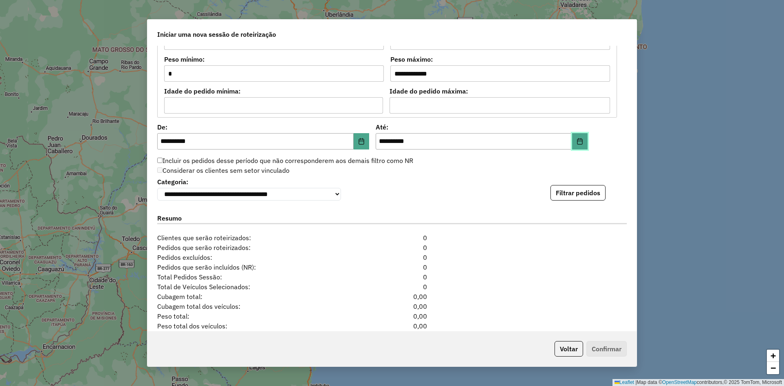
click at [576, 142] on icon "Choose Date" at bounding box center [579, 141] width 7 height 7
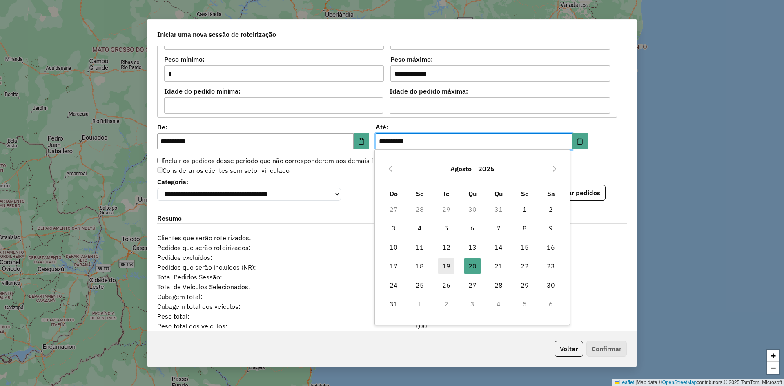
click at [449, 266] on span "19" at bounding box center [446, 266] width 16 height 16
type input "**********"
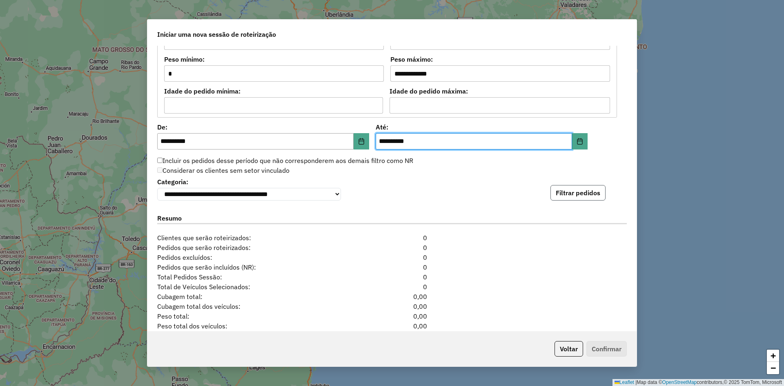
click at [585, 195] on button "Filtrar pedidos" at bounding box center [577, 193] width 55 height 16
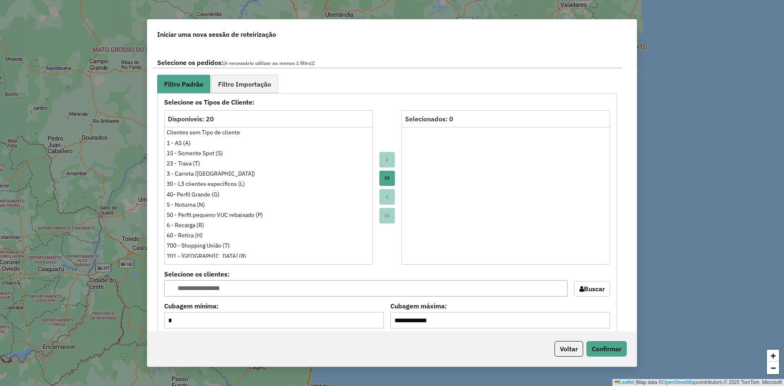
scroll to position [501, 0]
click at [261, 87] on span "Filtro Importação" at bounding box center [244, 84] width 53 height 7
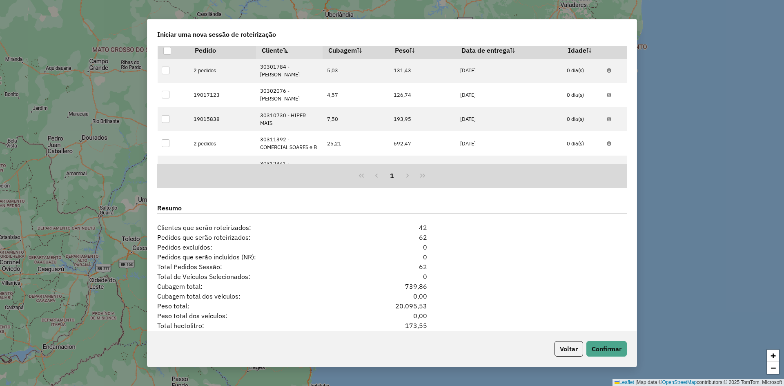
scroll to position [758, 0]
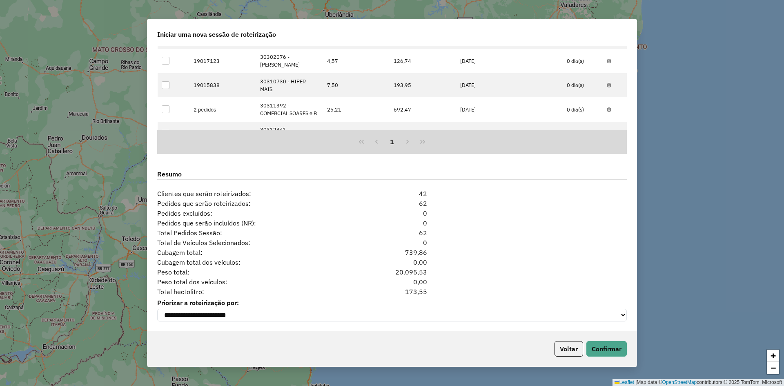
click at [403, 288] on div "173,55" at bounding box center [392, 292] width 80 height 10
copy div "173,55"
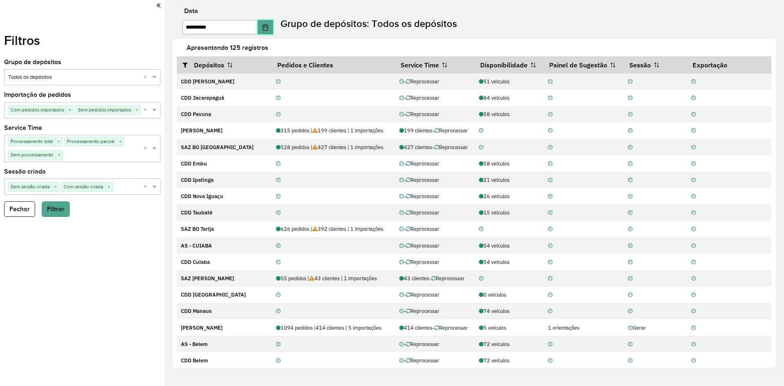
click at [273, 31] on button "Choose Date" at bounding box center [266, 27] width 16 height 14
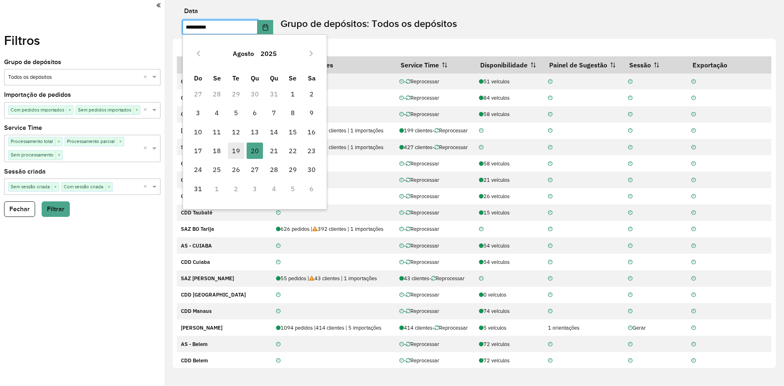
click at [233, 152] on span "19" at bounding box center [236, 150] width 16 height 16
type input "**********"
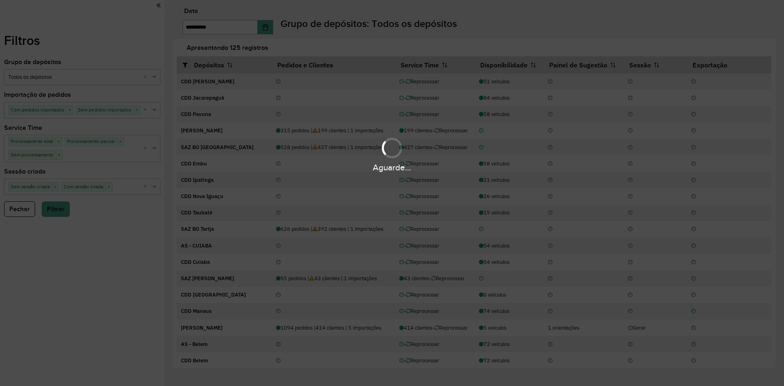
click at [417, 26] on div "Aguarde..." at bounding box center [392, 193] width 784 height 386
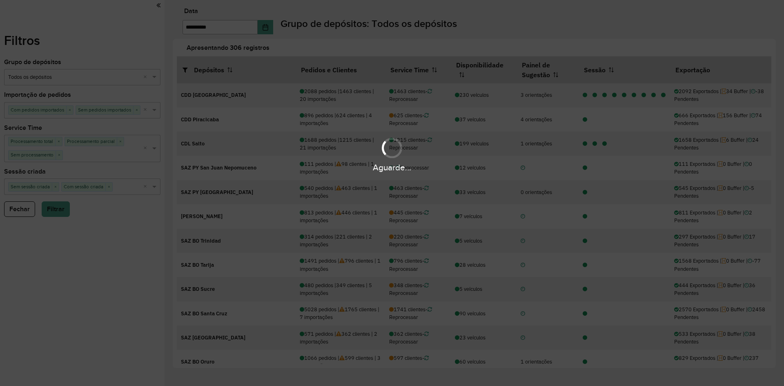
click at [417, 26] on div "Aguarde..." at bounding box center [392, 193] width 784 height 386
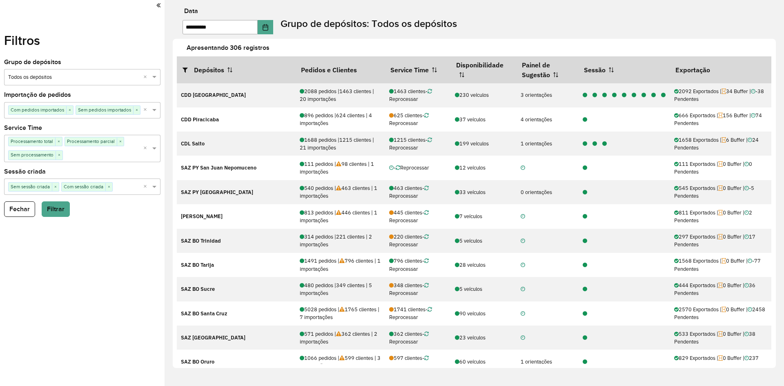
click at [420, 26] on label "Grupo de depósitos: Todos os depósitos" at bounding box center [368, 23] width 176 height 15
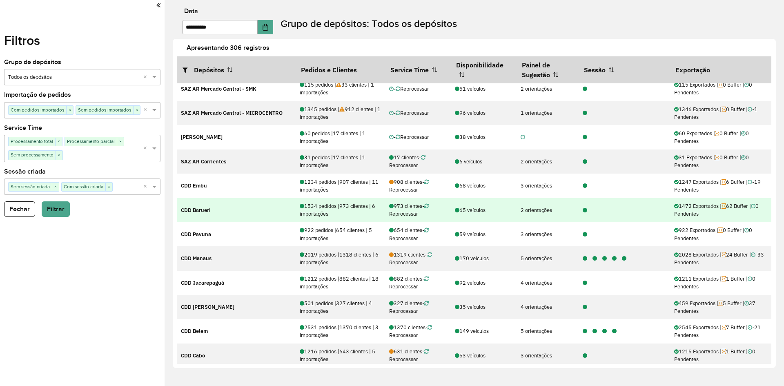
click at [583, 210] on icon at bounding box center [585, 210] width 4 height 5
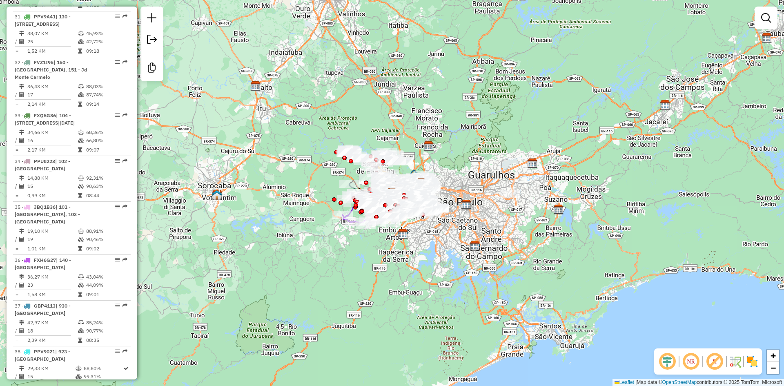
scroll to position [1839, 0]
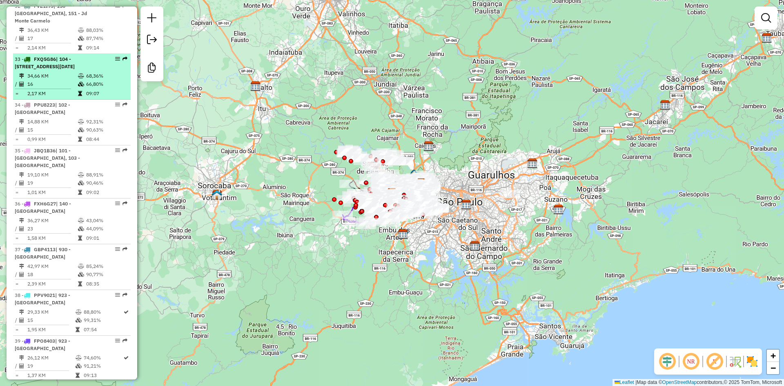
select select "**********"
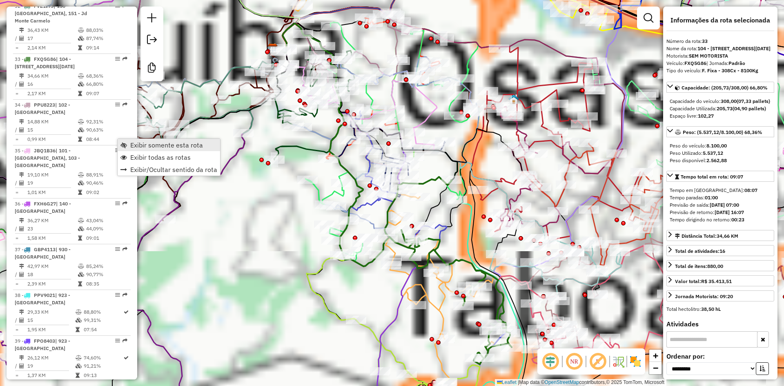
click at [131, 142] on span "Exibir somente esta rota" at bounding box center [166, 145] width 73 height 7
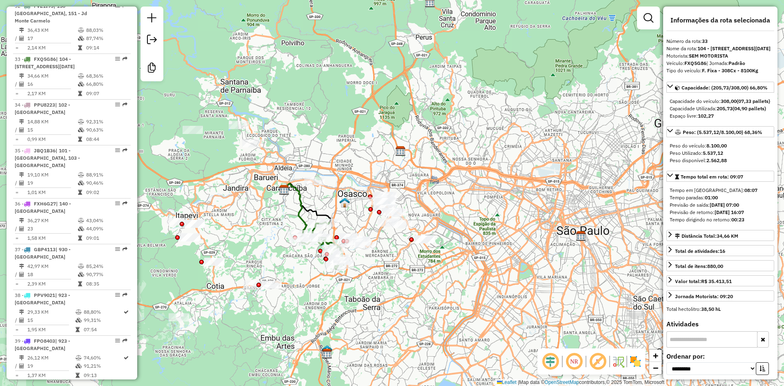
click at [601, 360] on em at bounding box center [598, 362] width 20 height 20
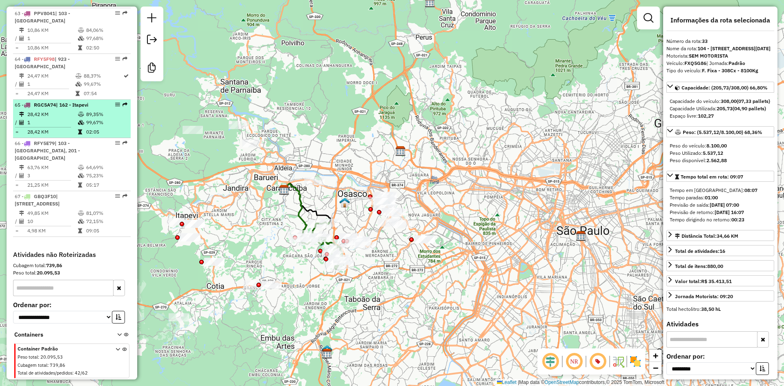
scroll to position [3359, 0]
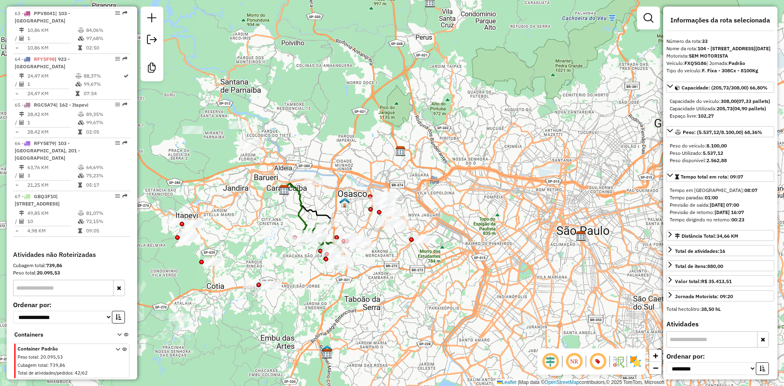
drag, startPoint x: 360, startPoint y: 325, endPoint x: 367, endPoint y: 334, distance: 11.3
click at [367, 334] on div "Janela de atendimento Grade de atendimento Capacidade Transportadoras Veículos …" at bounding box center [392, 193] width 784 height 386
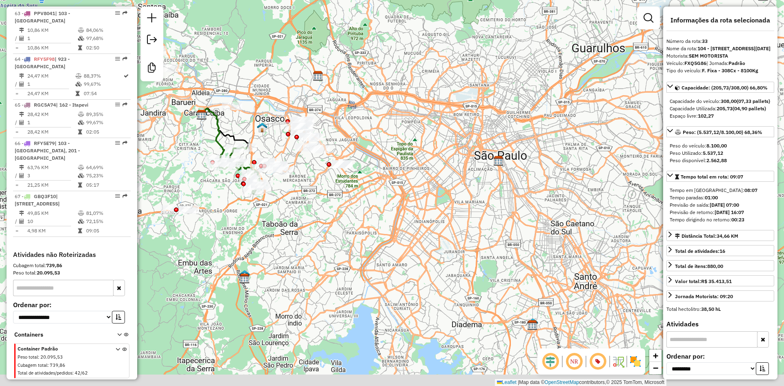
drag, startPoint x: 461, startPoint y: 315, endPoint x: 372, endPoint y: 227, distance: 125.6
click at [372, 227] on div "Janela de atendimento Grade de atendimento Capacidade Transportadoras Veículos …" at bounding box center [392, 193] width 784 height 386
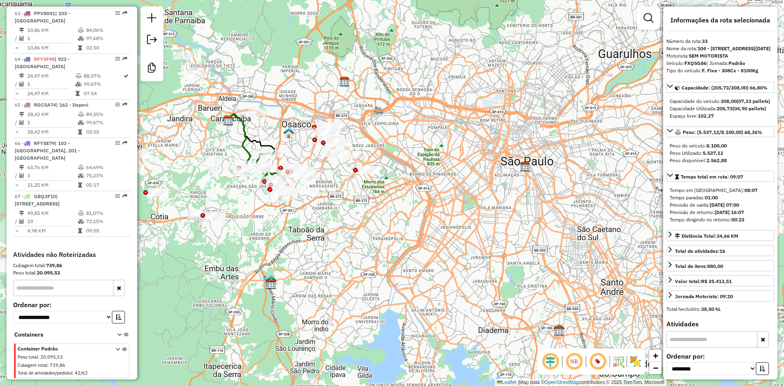
drag, startPoint x: 372, startPoint y: 227, endPoint x: 489, endPoint y: 272, distance: 126.1
click at [489, 272] on div "Janela de atendimento Grade de atendimento Capacidade Transportadoras Veículos …" at bounding box center [392, 193] width 784 height 386
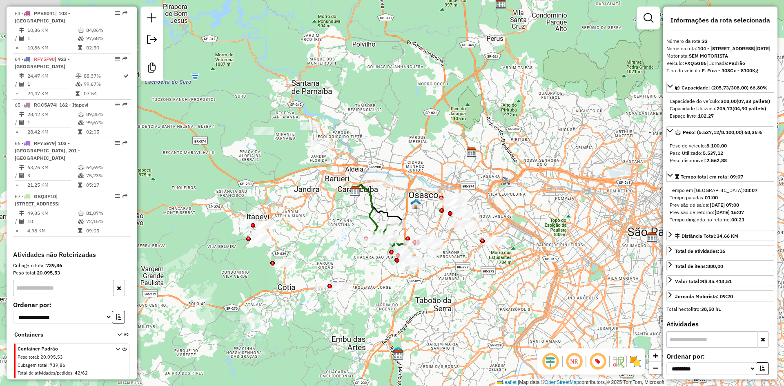
drag, startPoint x: 315, startPoint y: 216, endPoint x: 352, endPoint y: 257, distance: 55.5
click at [352, 257] on div "Janela de atendimento Grade de atendimento Capacidade Transportadoras Veículos …" at bounding box center [392, 193] width 784 height 386
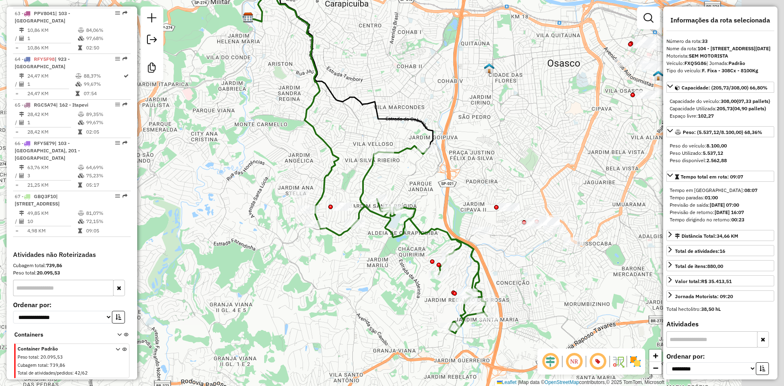
drag, startPoint x: 569, startPoint y: 228, endPoint x: 484, endPoint y: 212, distance: 86.0
click at [484, 212] on div "Janela de atendimento Grade de atendimento Capacidade Transportadoras Veículos …" at bounding box center [392, 193] width 784 height 386
